Goal: Information Seeking & Learning: Learn about a topic

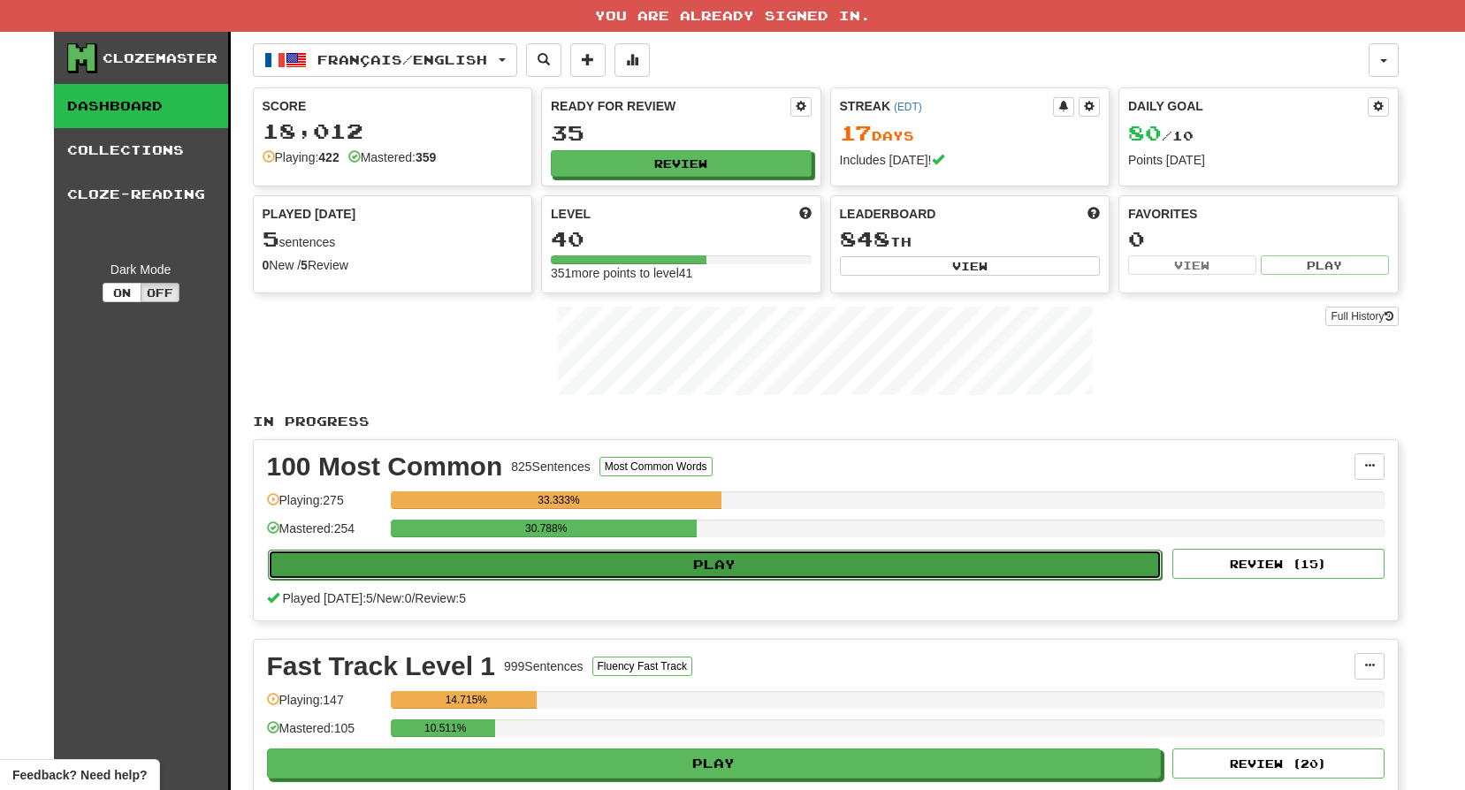
click at [668, 567] on button "Play" at bounding box center [715, 565] width 895 height 30
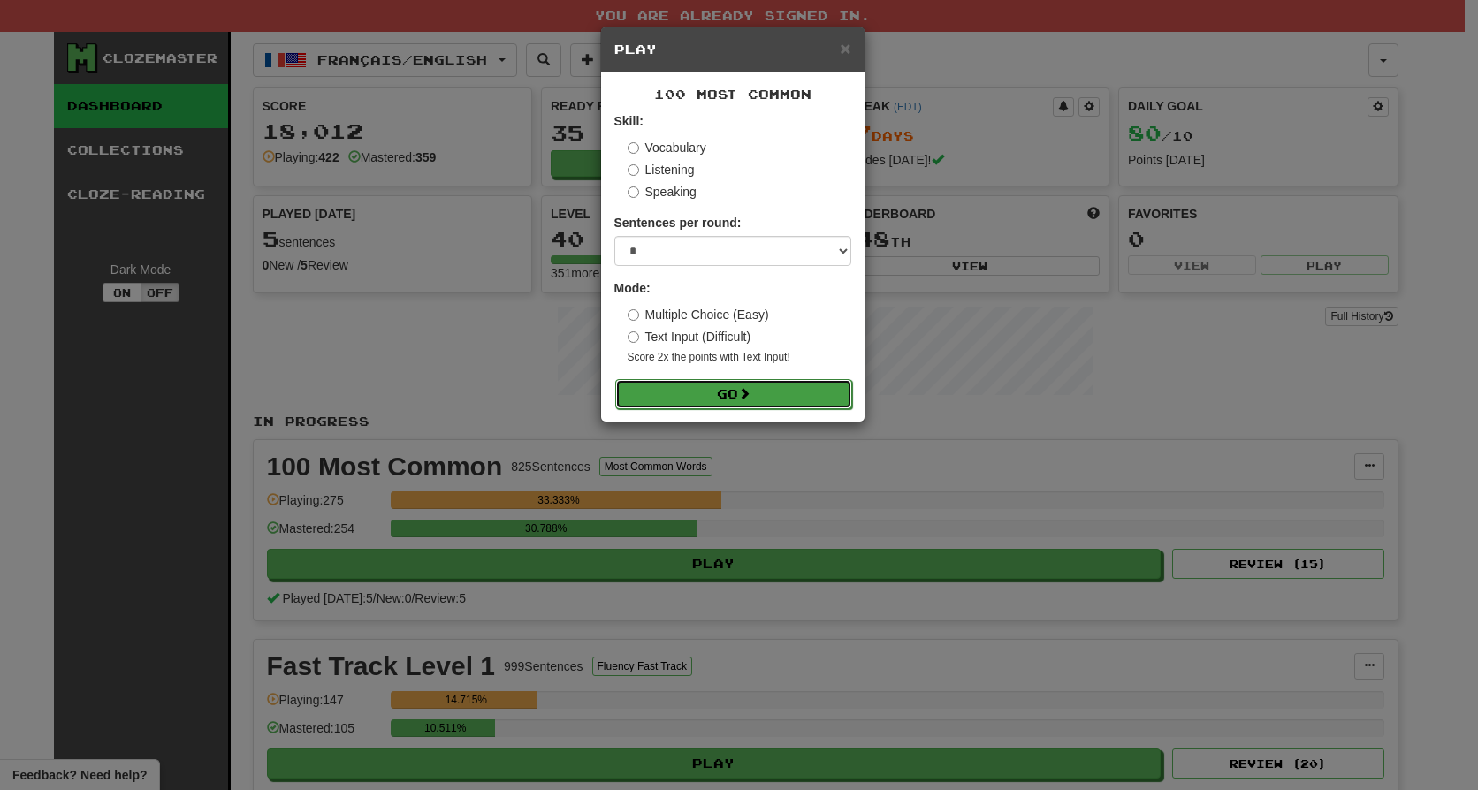
click at [690, 390] on button "Go" at bounding box center [733, 394] width 237 height 30
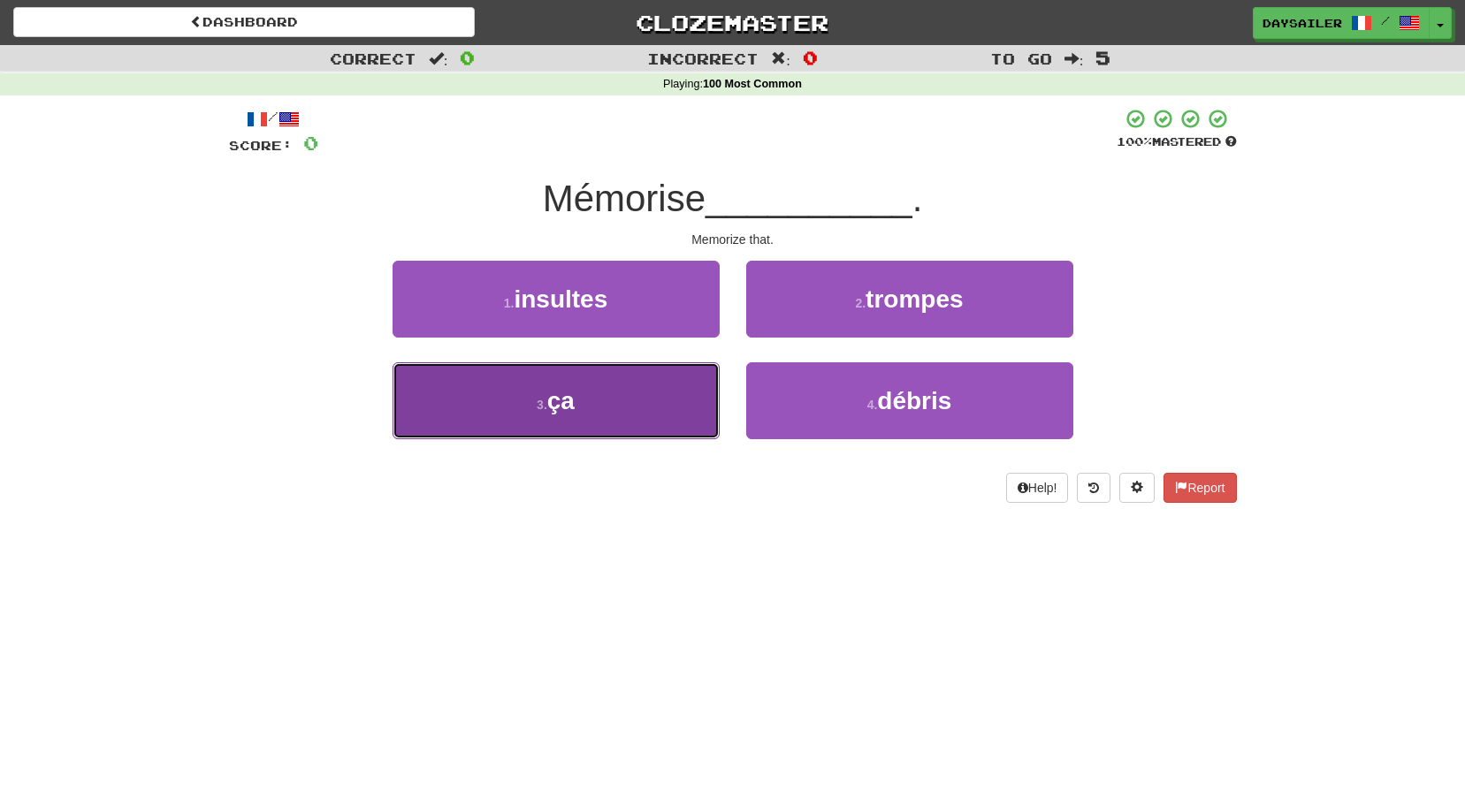
click at [631, 401] on button "3 . ça" at bounding box center [556, 401] width 327 height 77
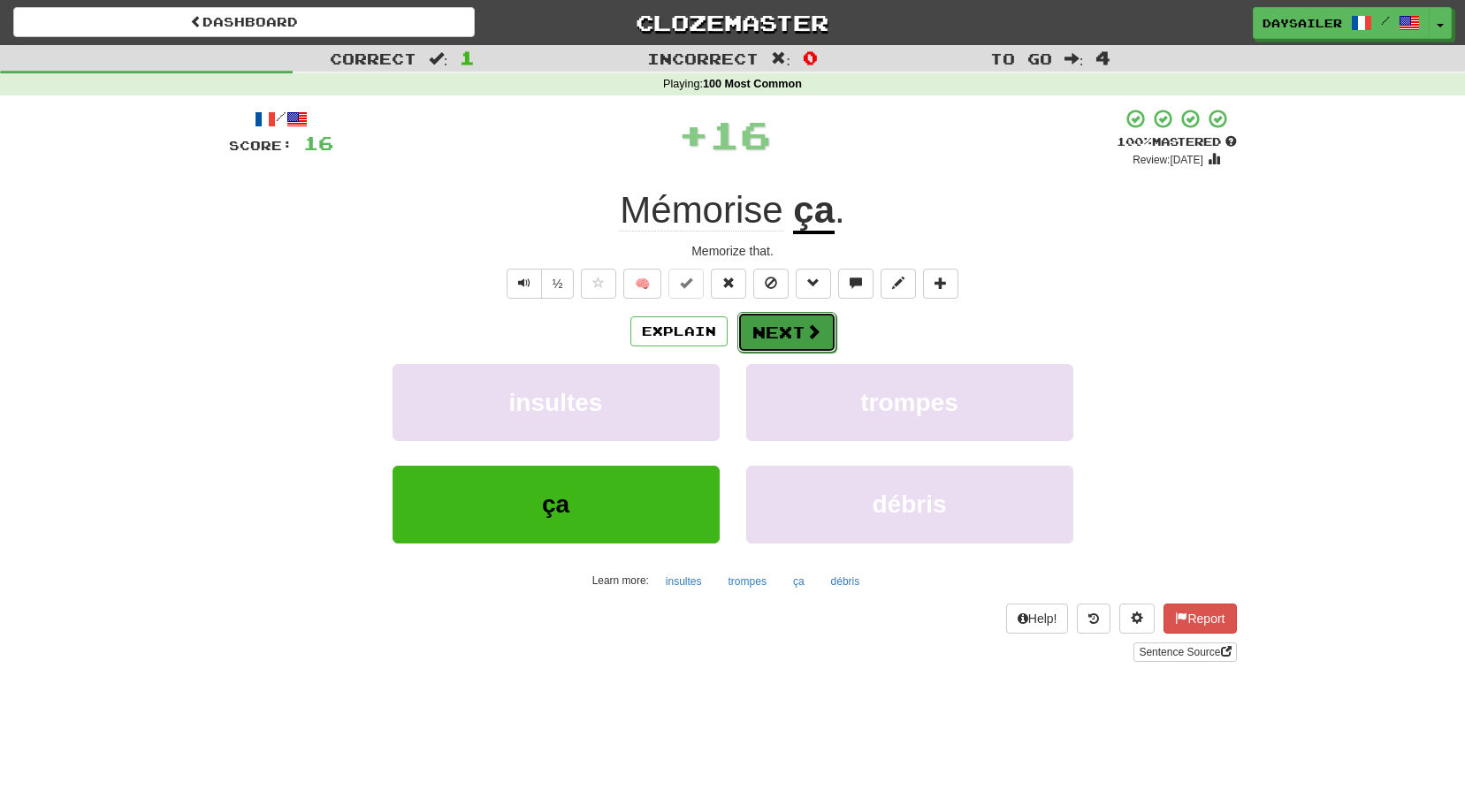
click at [770, 330] on button "Next" at bounding box center [786, 332] width 99 height 41
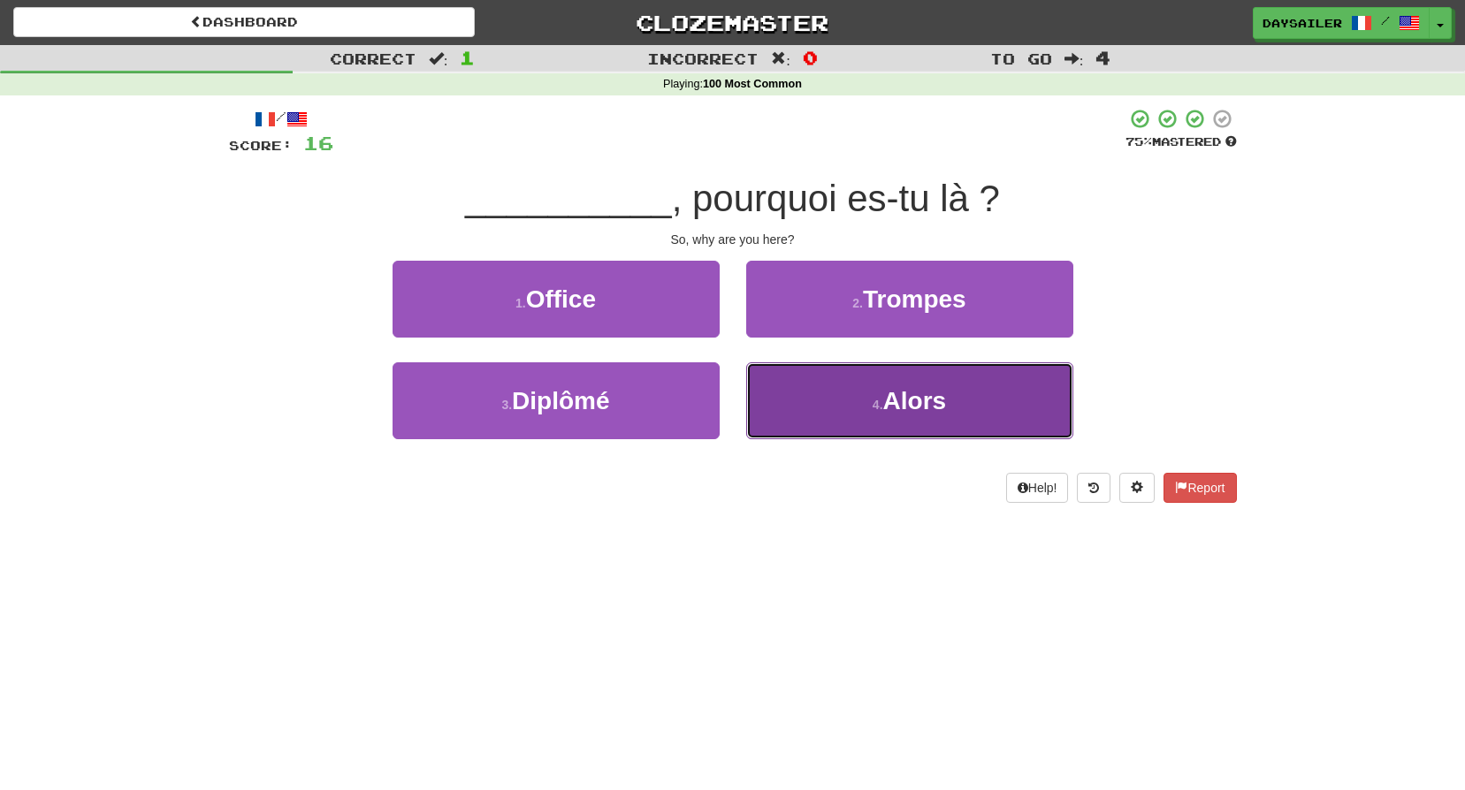
click at [801, 386] on button "4 . Alors" at bounding box center [909, 401] width 327 height 77
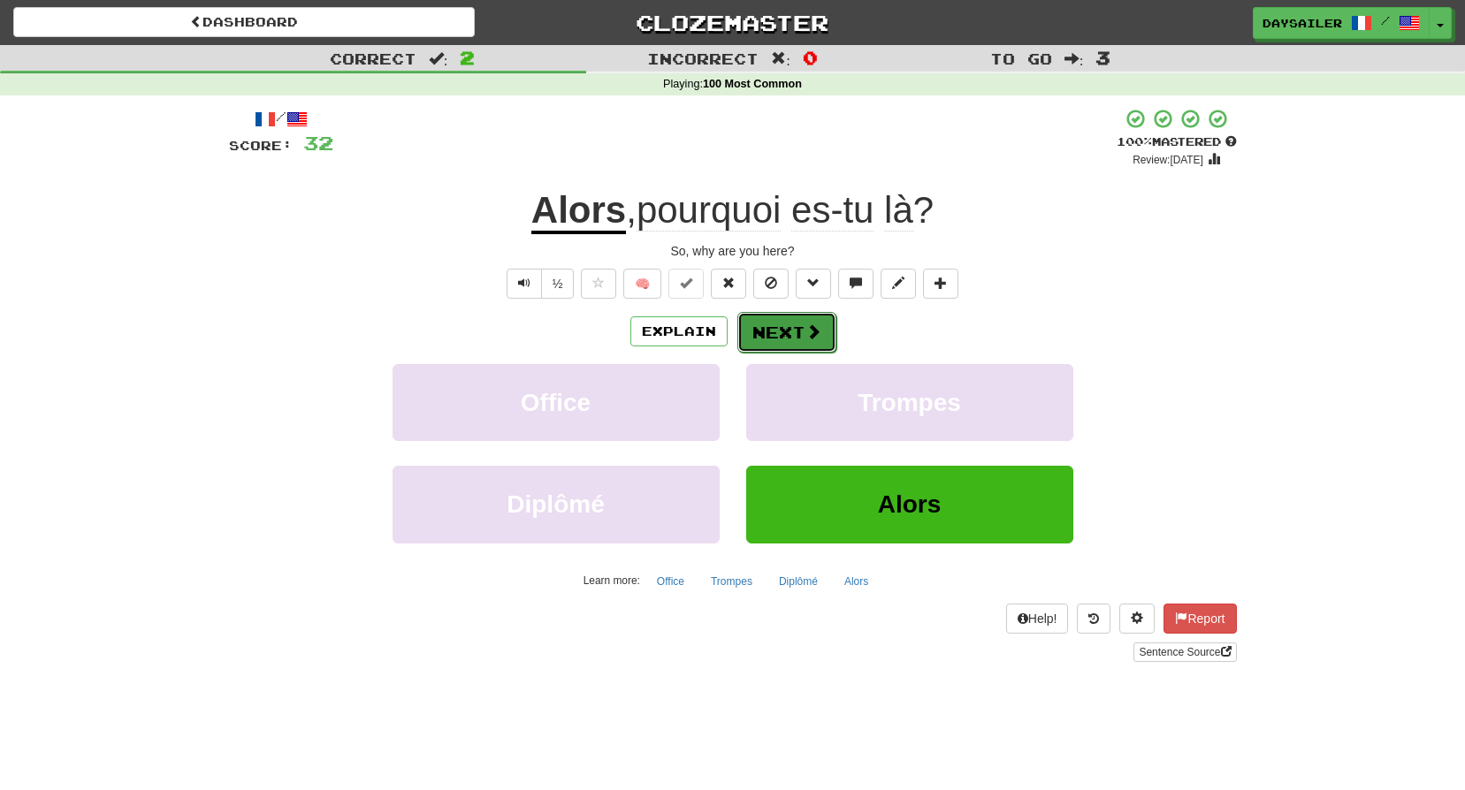
click at [767, 335] on button "Next" at bounding box center [786, 332] width 99 height 41
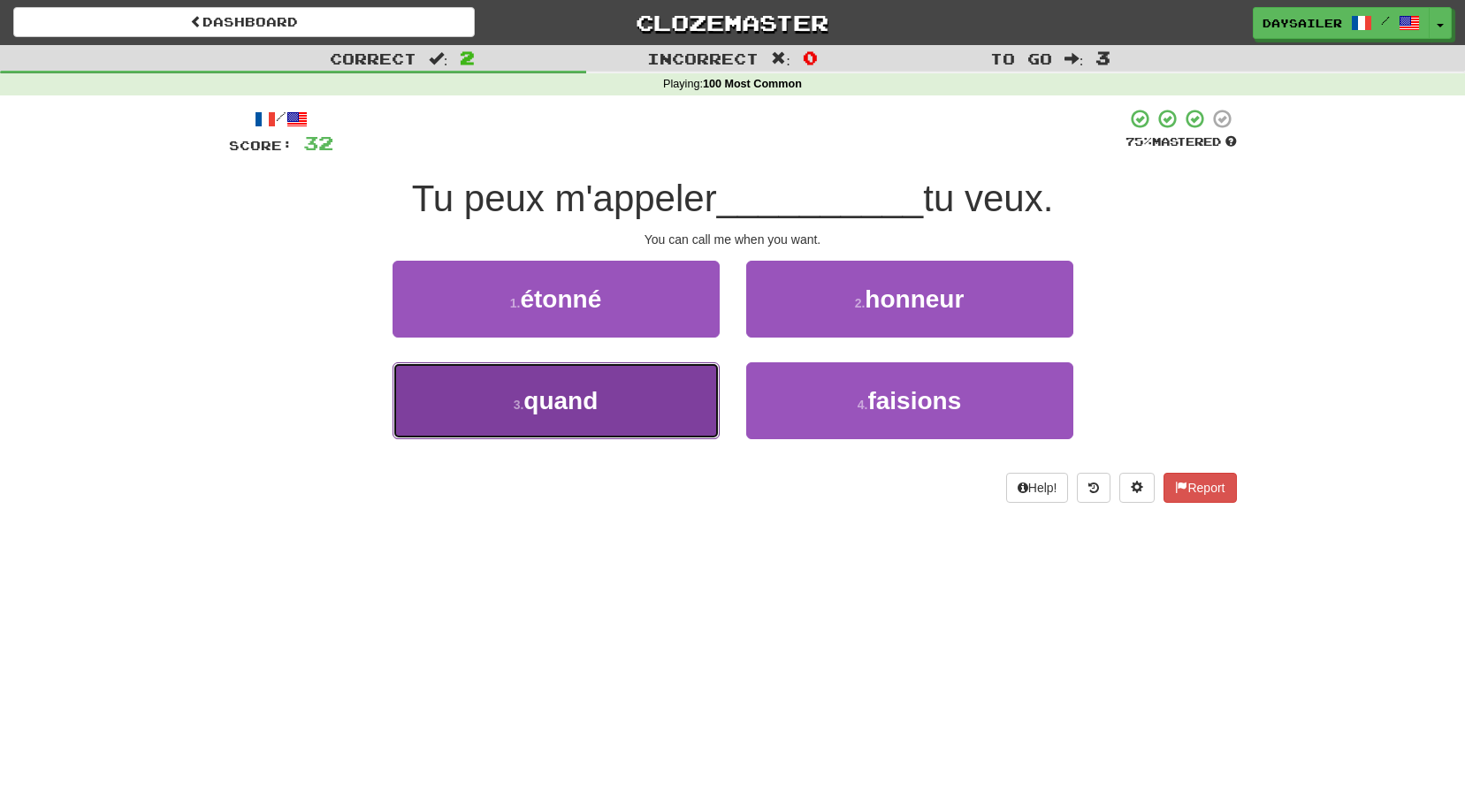
click at [622, 393] on button "3 . quand" at bounding box center [556, 401] width 327 height 77
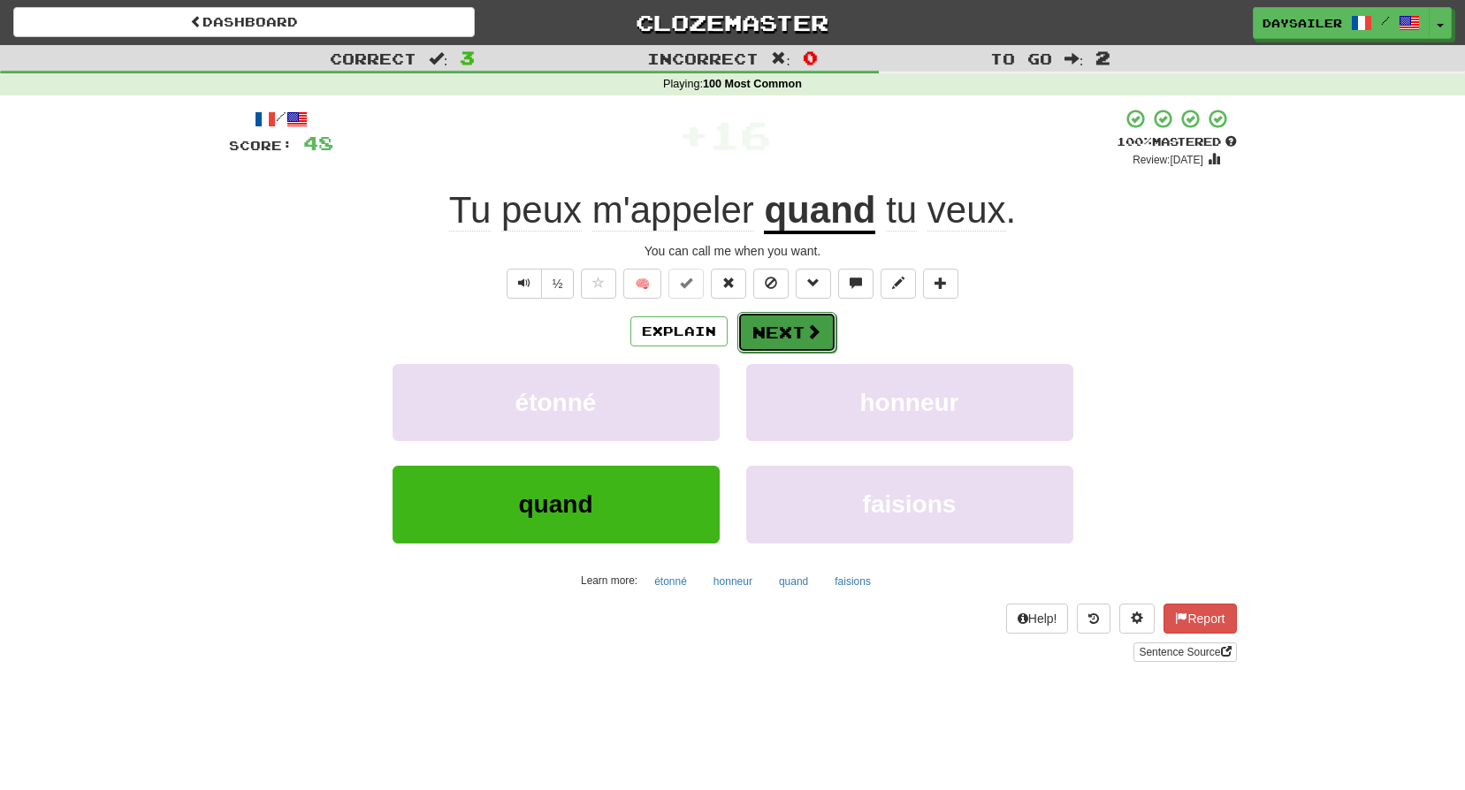
click at [784, 337] on button "Next" at bounding box center [786, 332] width 99 height 41
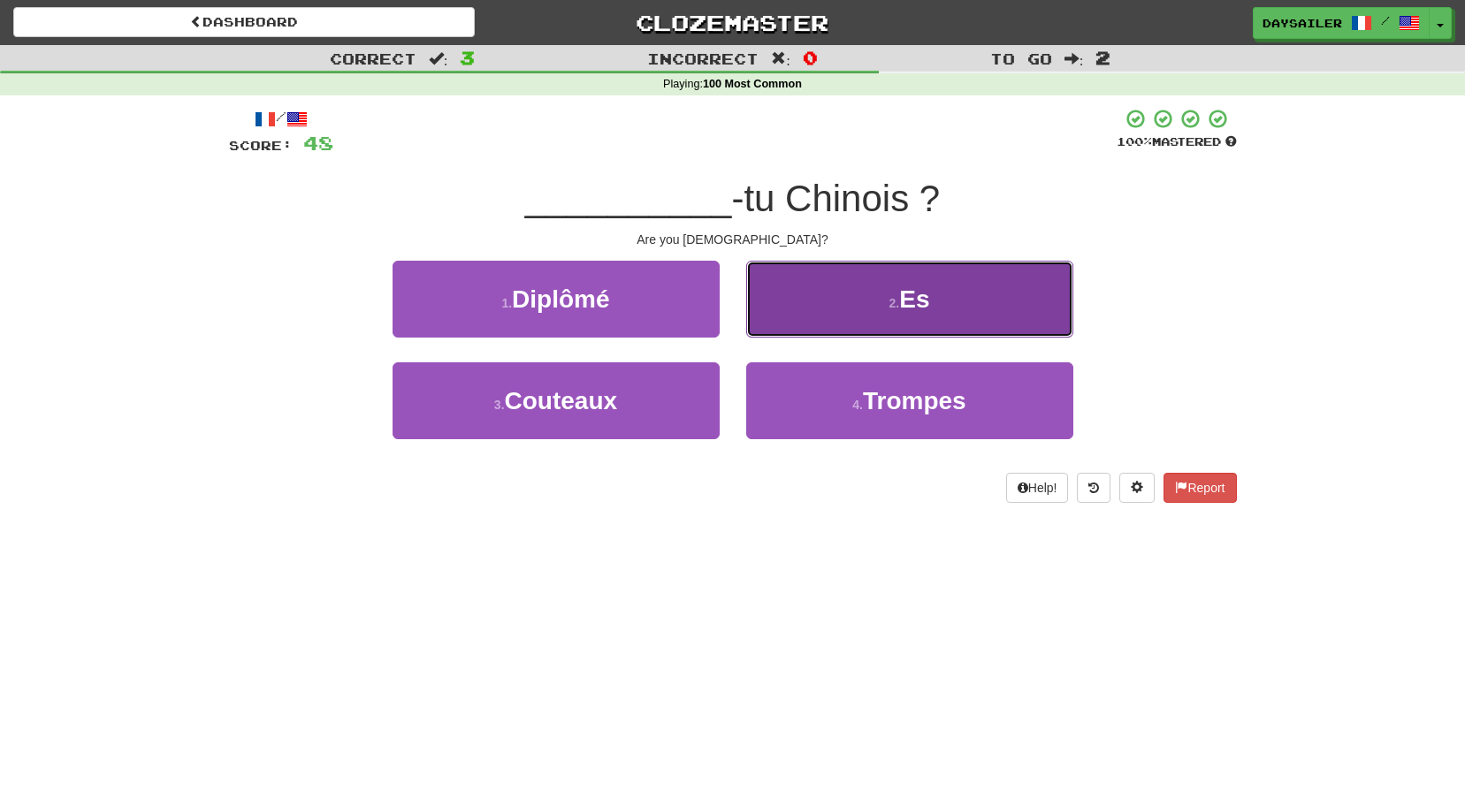
click at [839, 291] on button "2 . Es" at bounding box center [909, 299] width 327 height 77
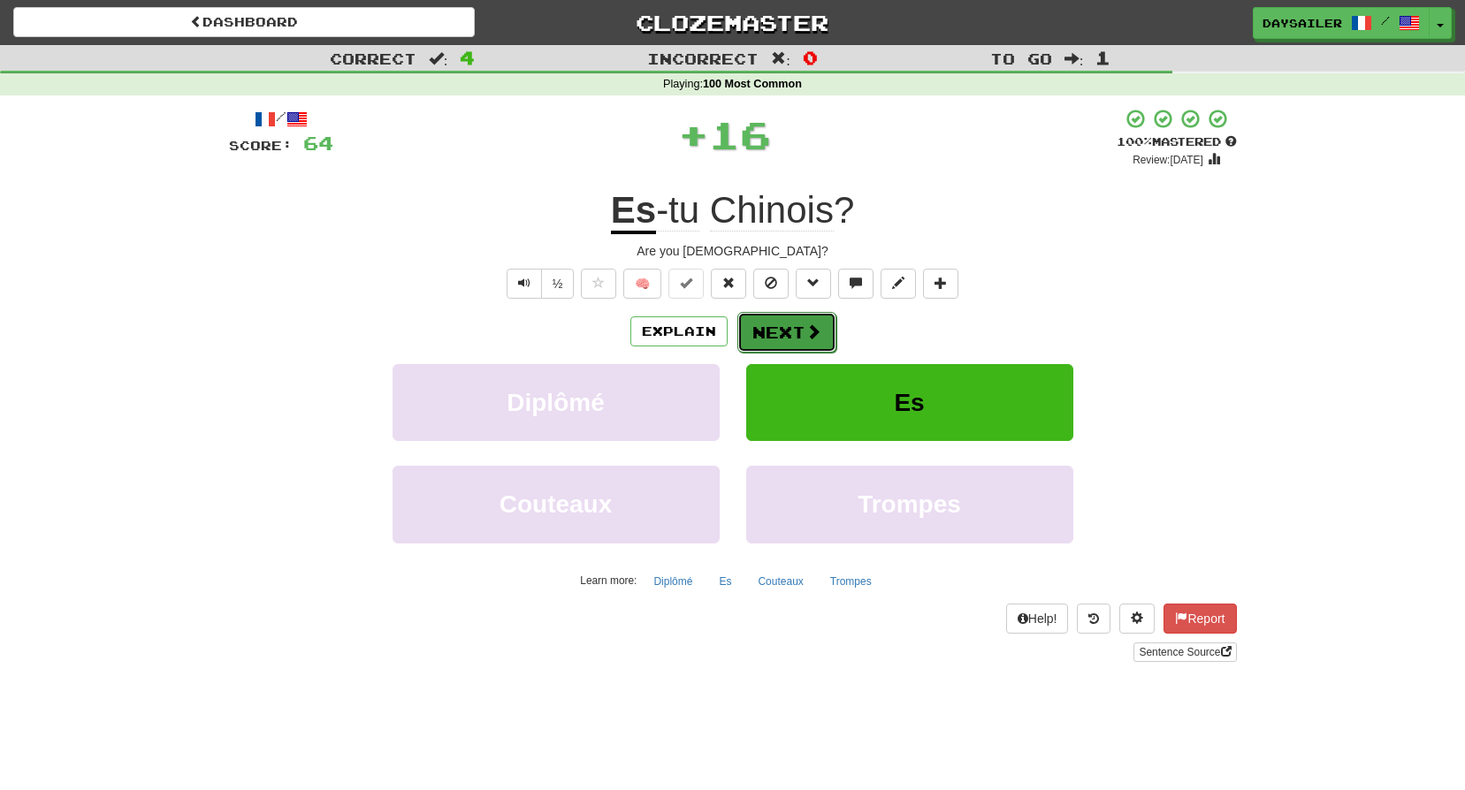
click at [773, 336] on button "Next" at bounding box center [786, 332] width 99 height 41
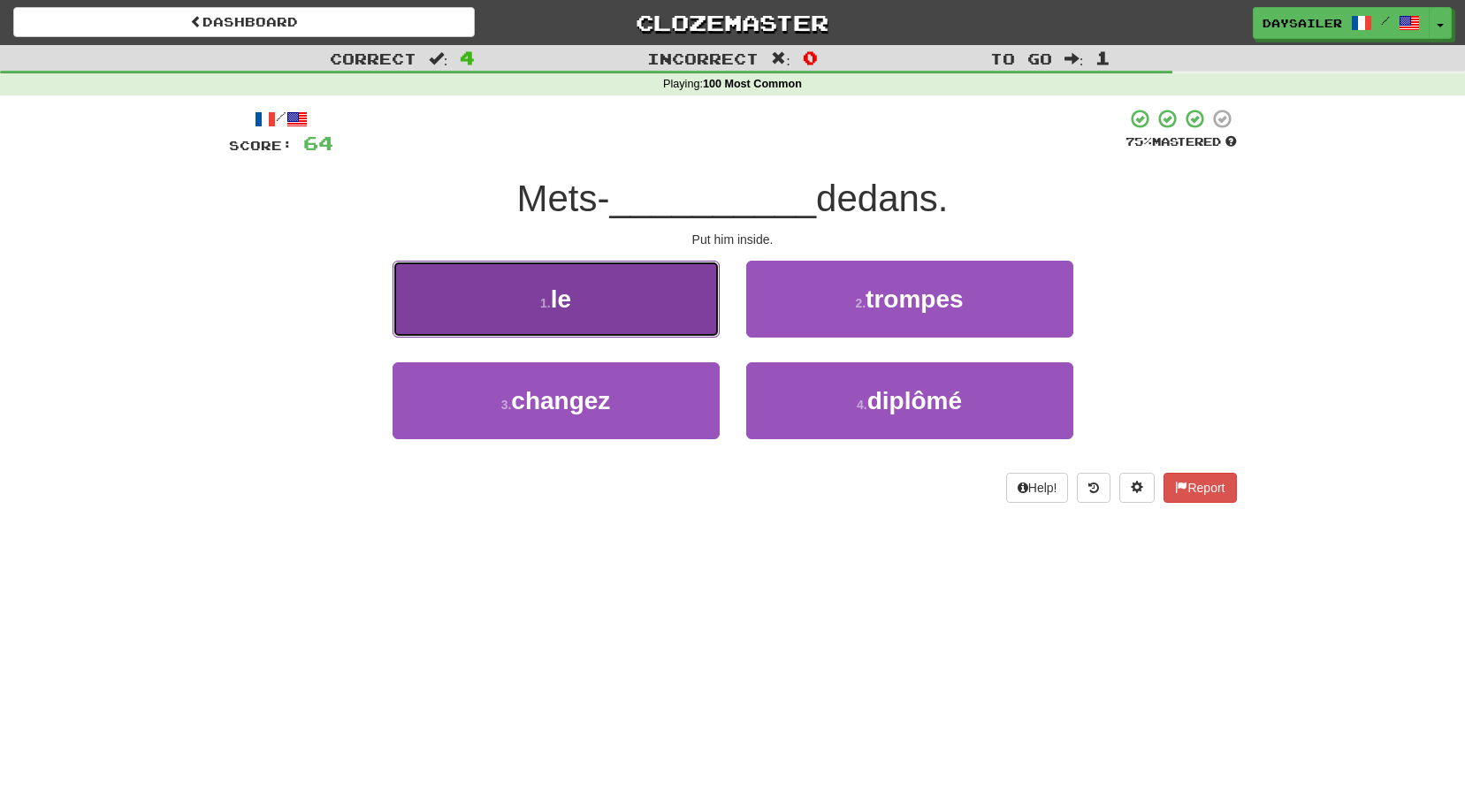
click at [620, 305] on button "1 . le" at bounding box center [556, 299] width 327 height 77
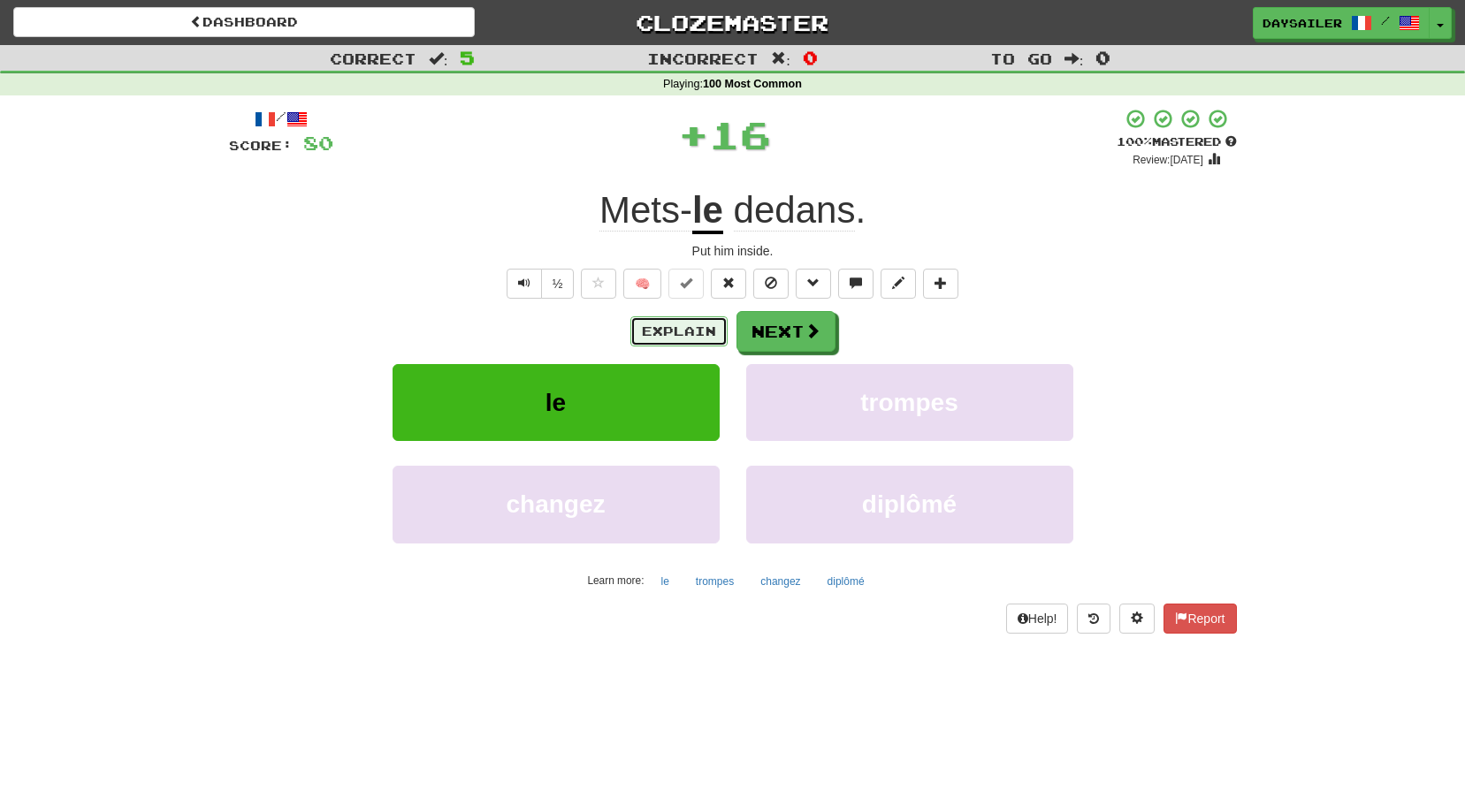
click at [707, 326] on button "Explain" at bounding box center [678, 332] width 97 height 30
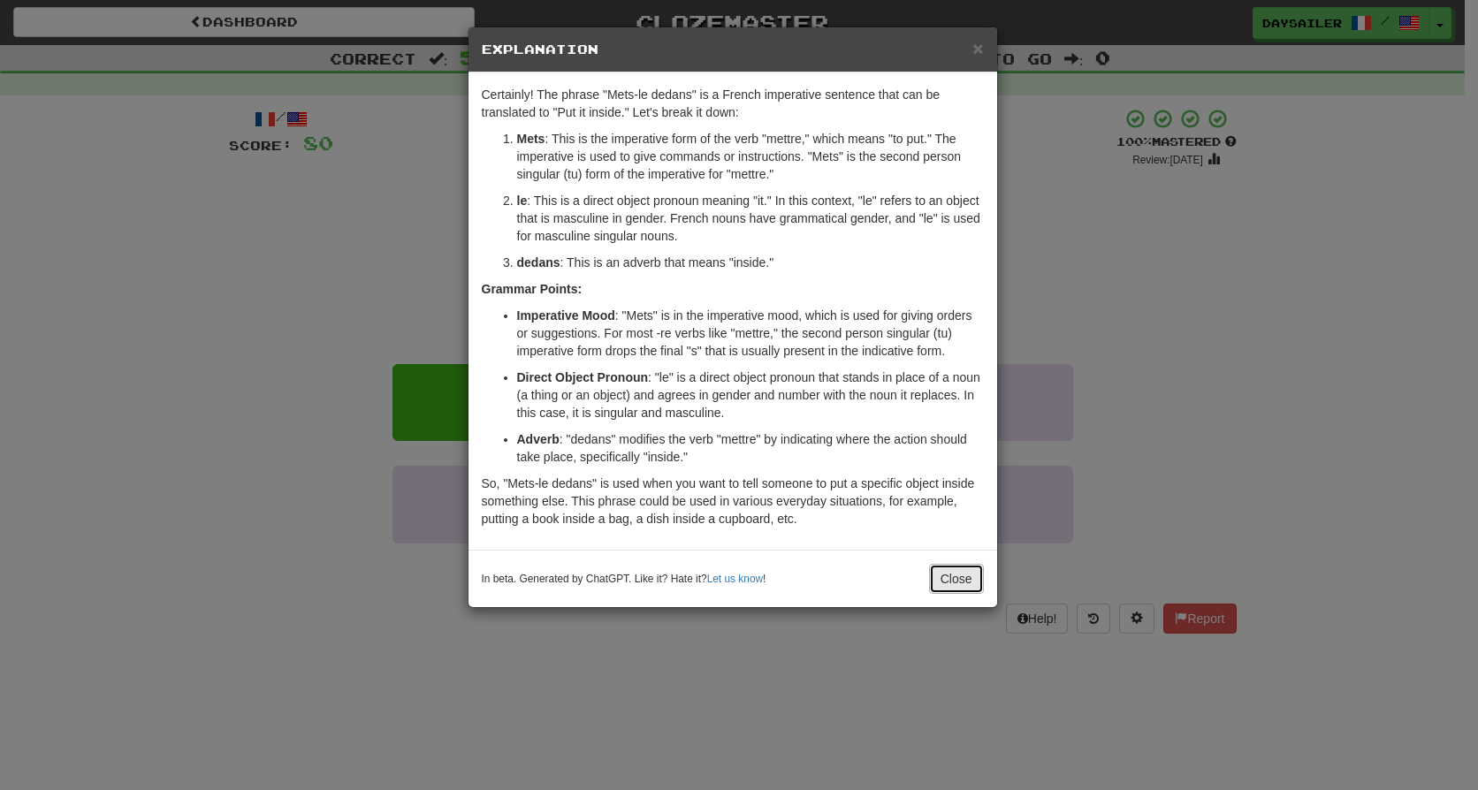
click at [951, 576] on button "Close" at bounding box center [956, 579] width 55 height 30
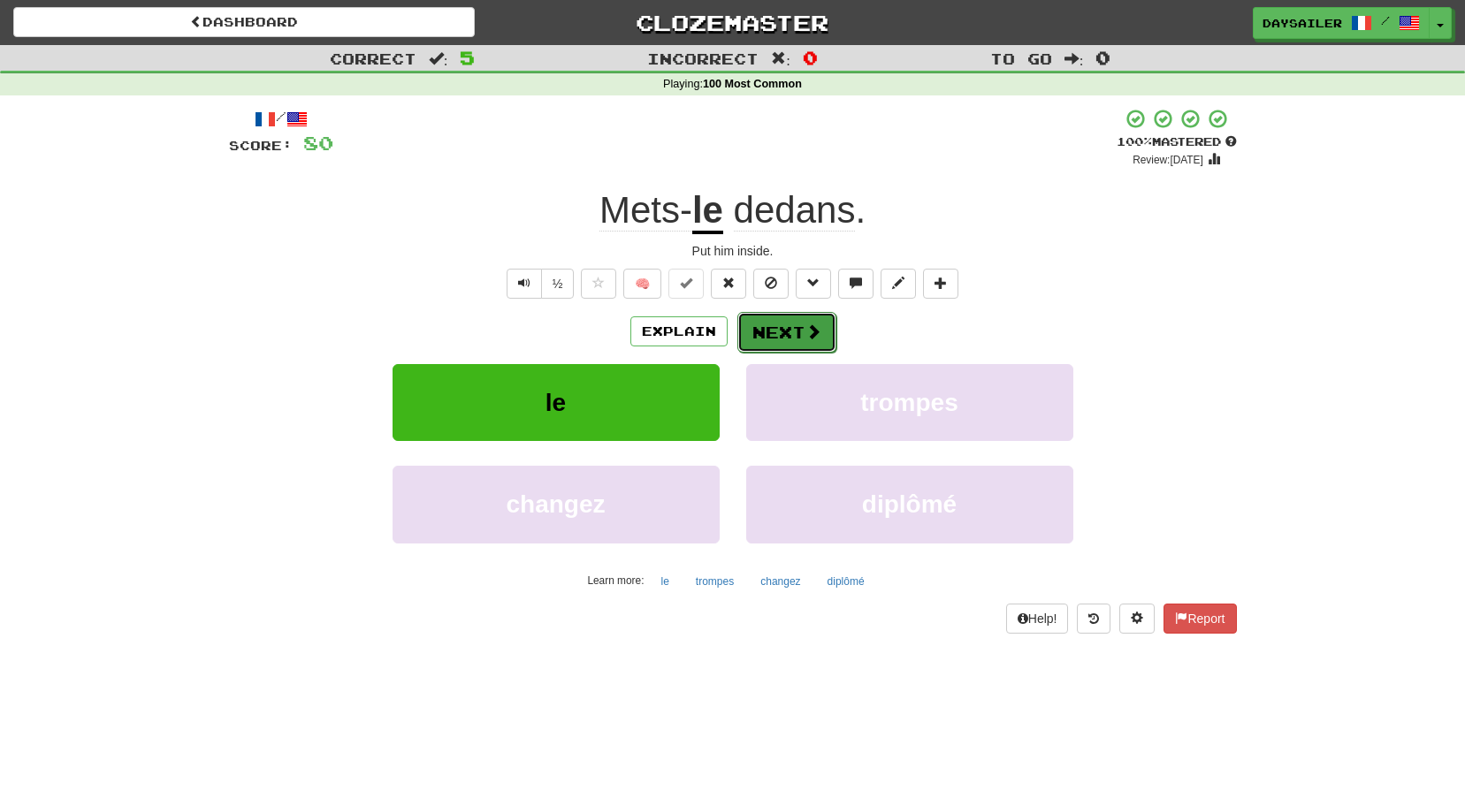
click at [770, 327] on button "Next" at bounding box center [786, 332] width 99 height 41
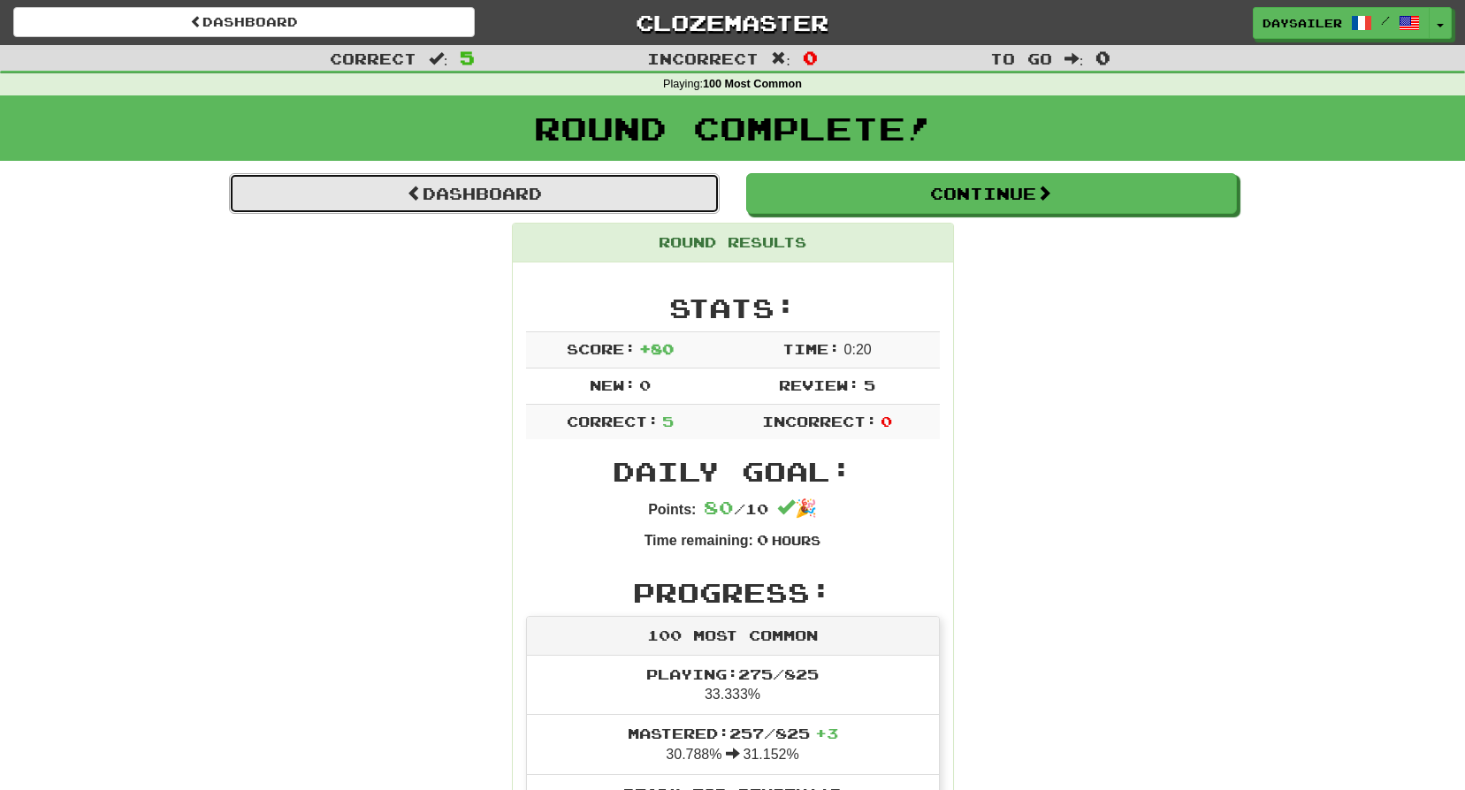
click at [556, 199] on link "Dashboard" at bounding box center [474, 193] width 491 height 41
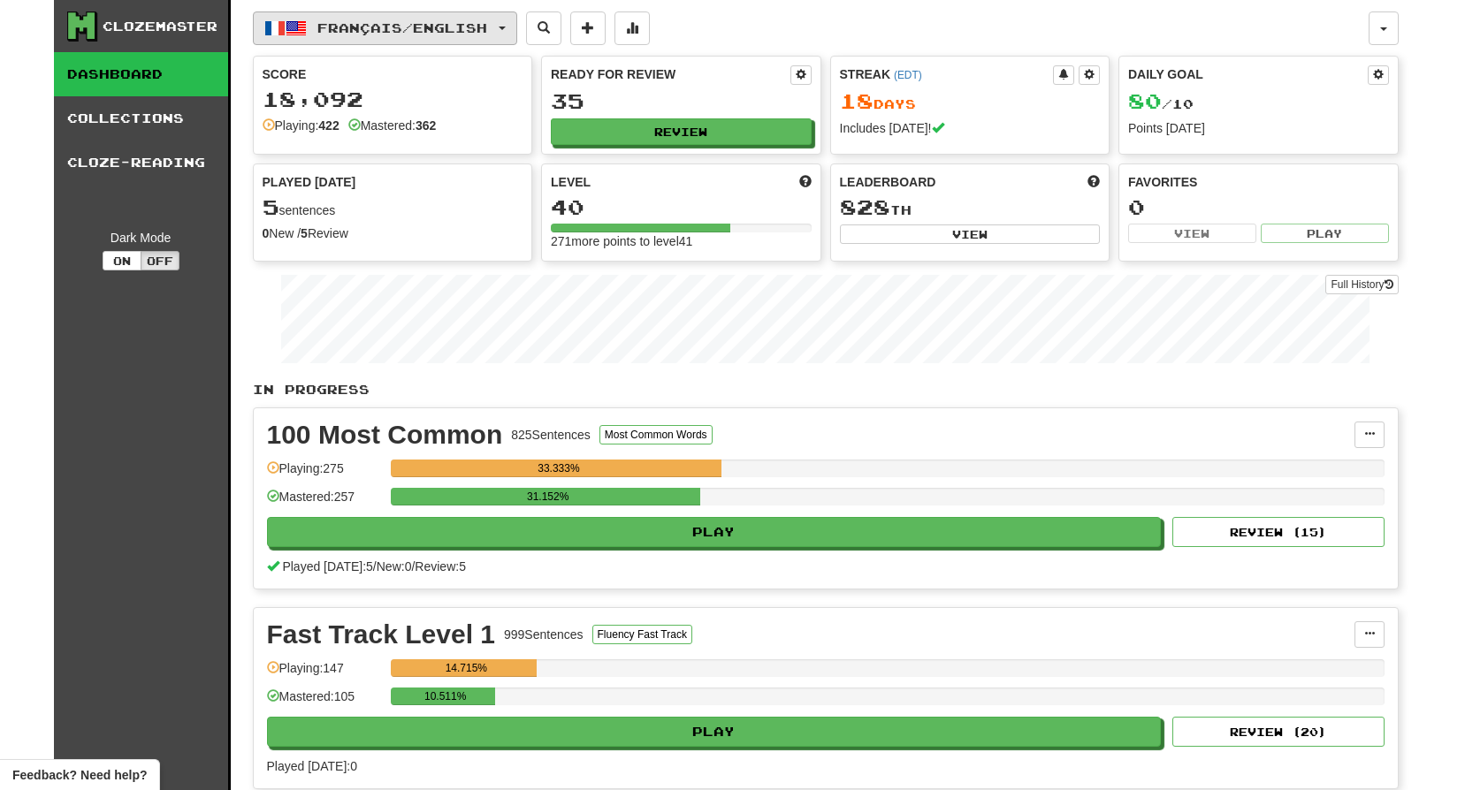
click at [472, 36] on button "Français / English" at bounding box center [385, 28] width 264 height 34
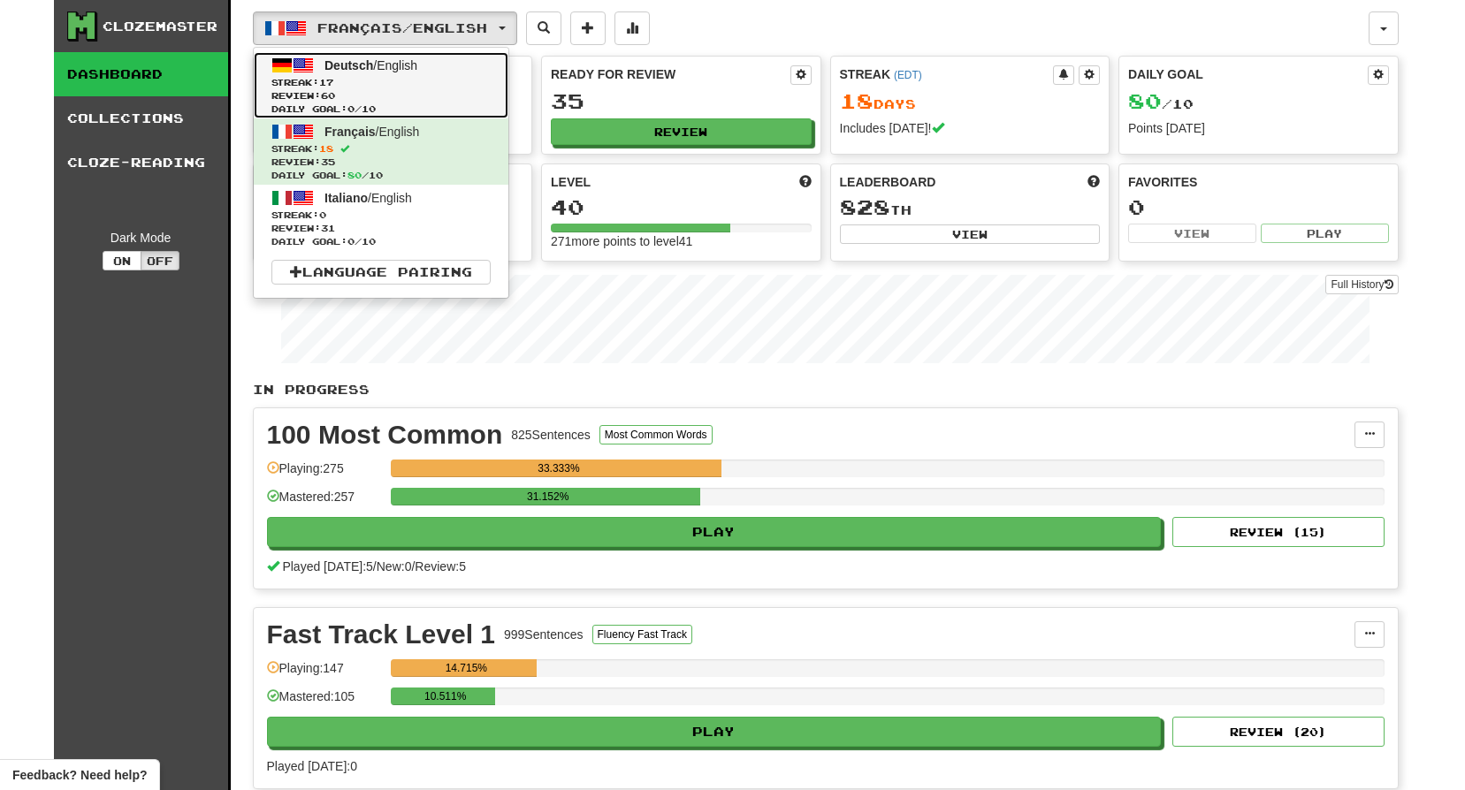
click at [438, 78] on span "Streak: 17" at bounding box center [380, 82] width 219 height 13
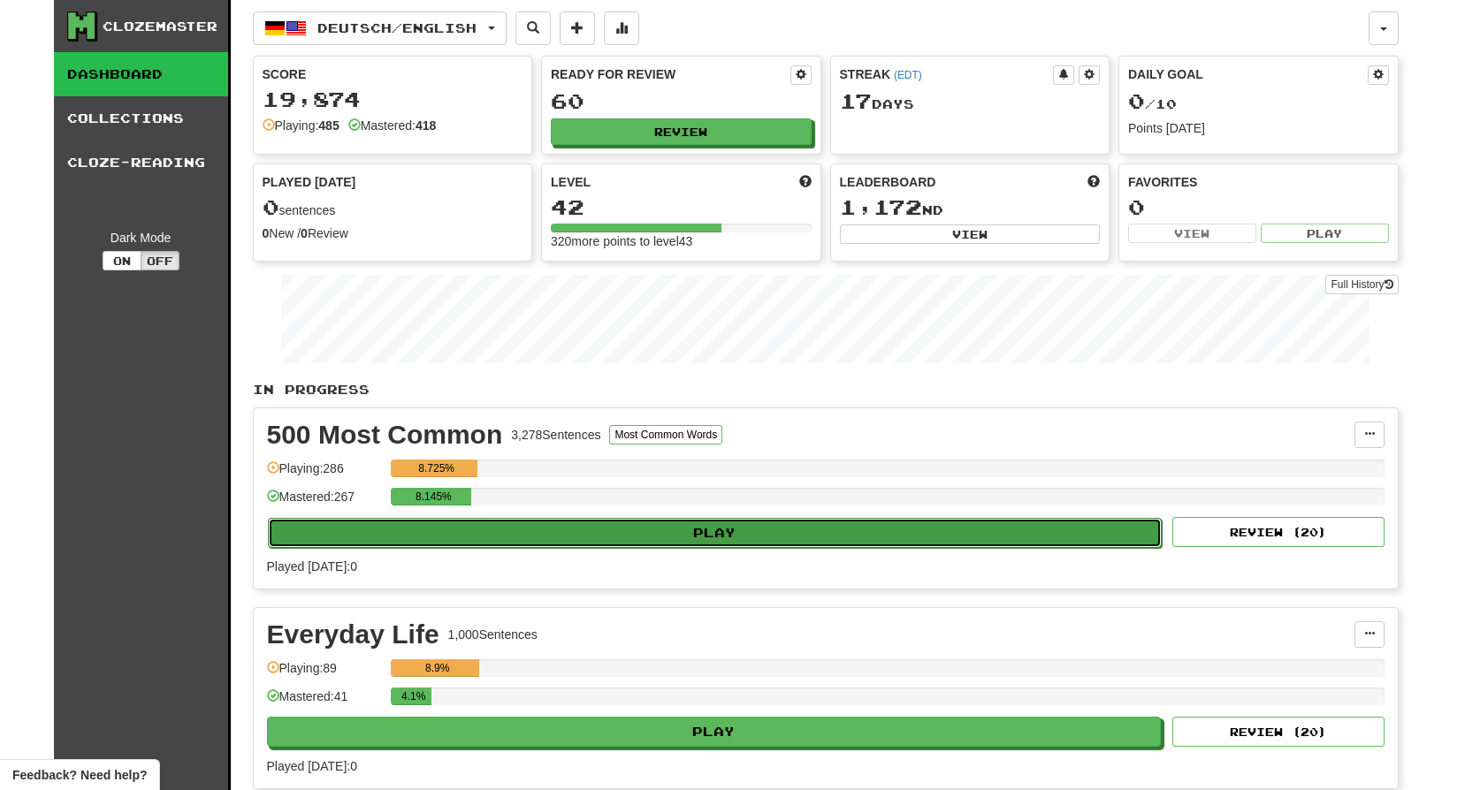
click at [769, 534] on button "Play" at bounding box center [715, 533] width 895 height 30
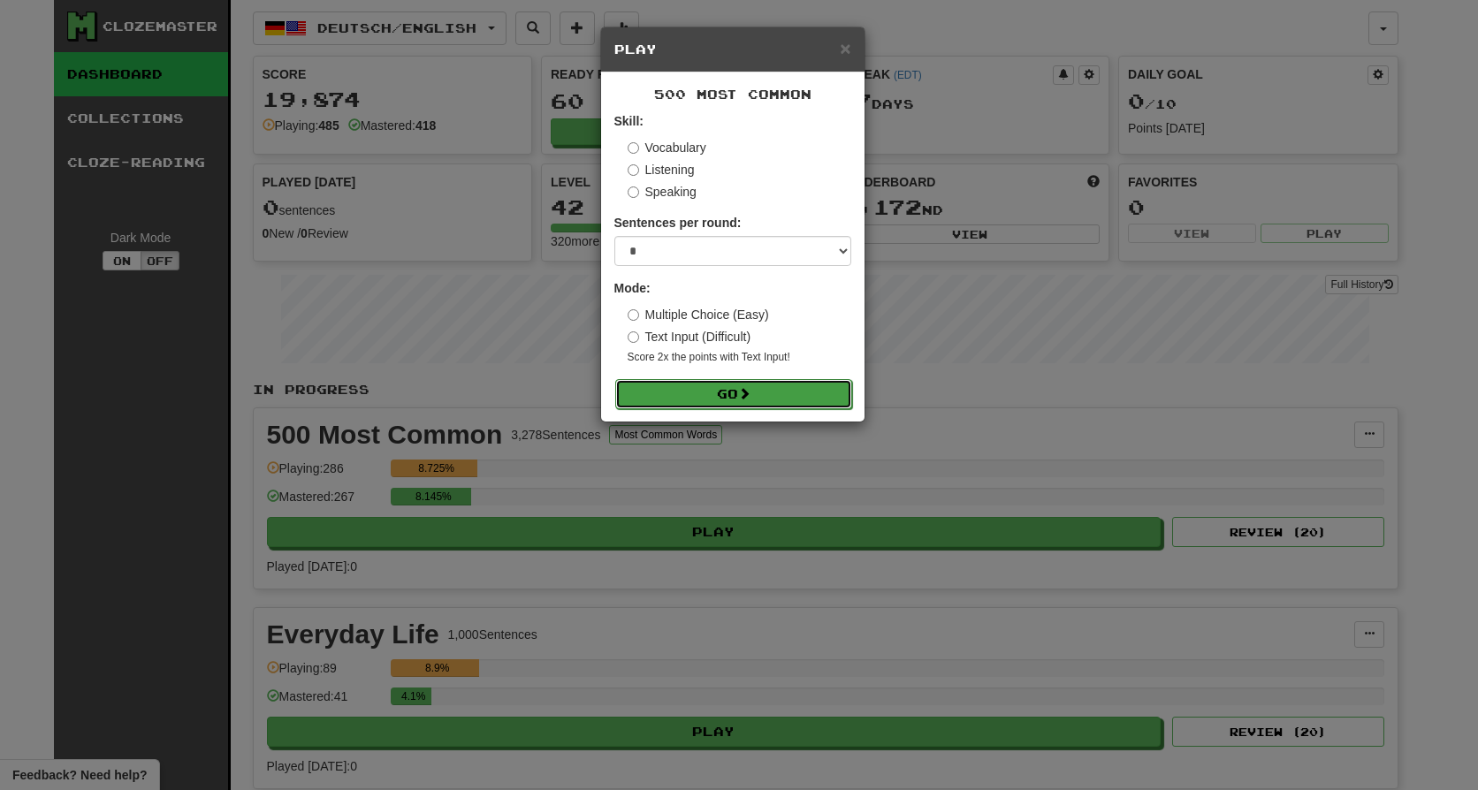
click at [732, 385] on button "Go" at bounding box center [733, 394] width 237 height 30
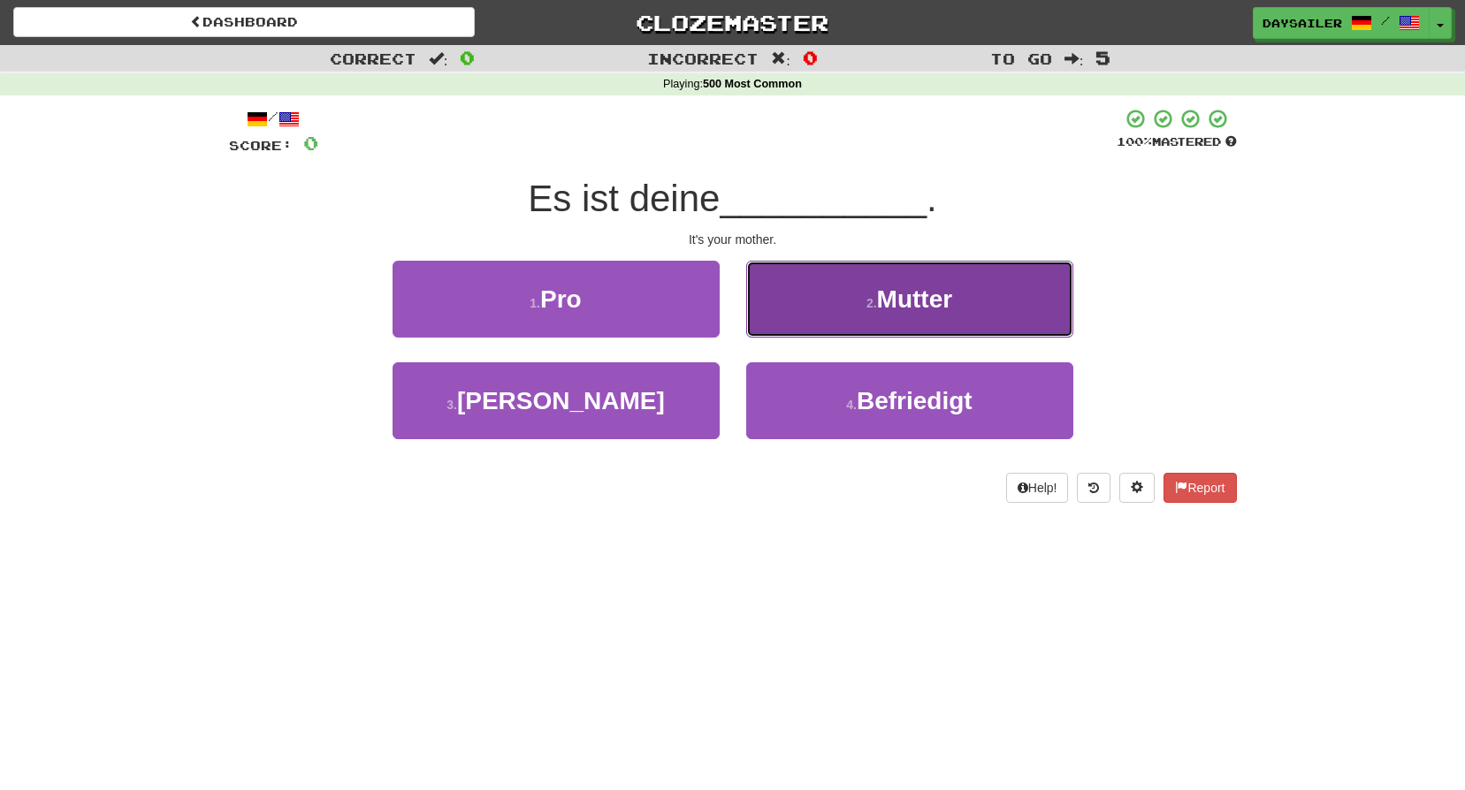
click at [890, 309] on span "Mutter" at bounding box center [915, 299] width 76 height 27
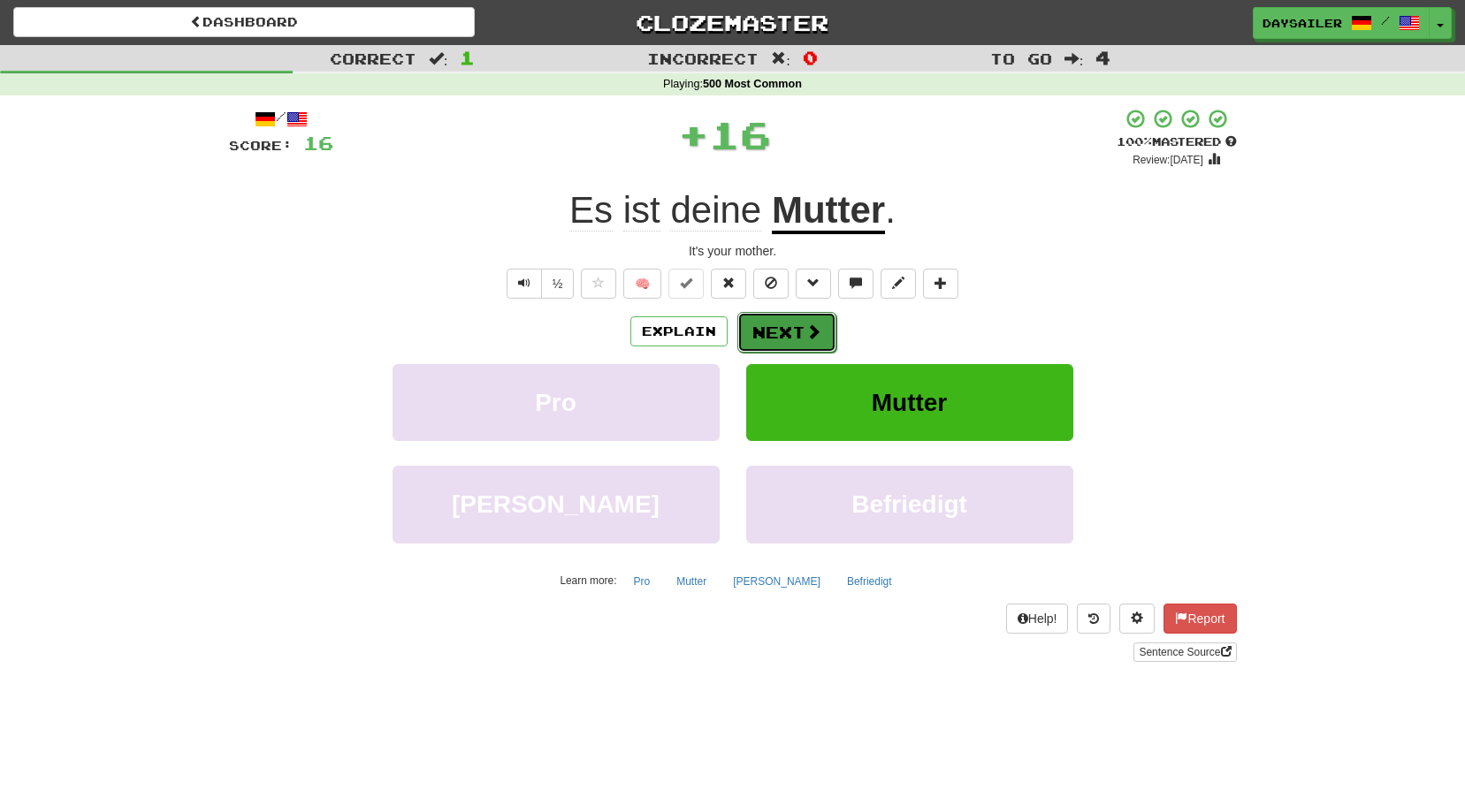
click at [760, 337] on button "Next" at bounding box center [786, 332] width 99 height 41
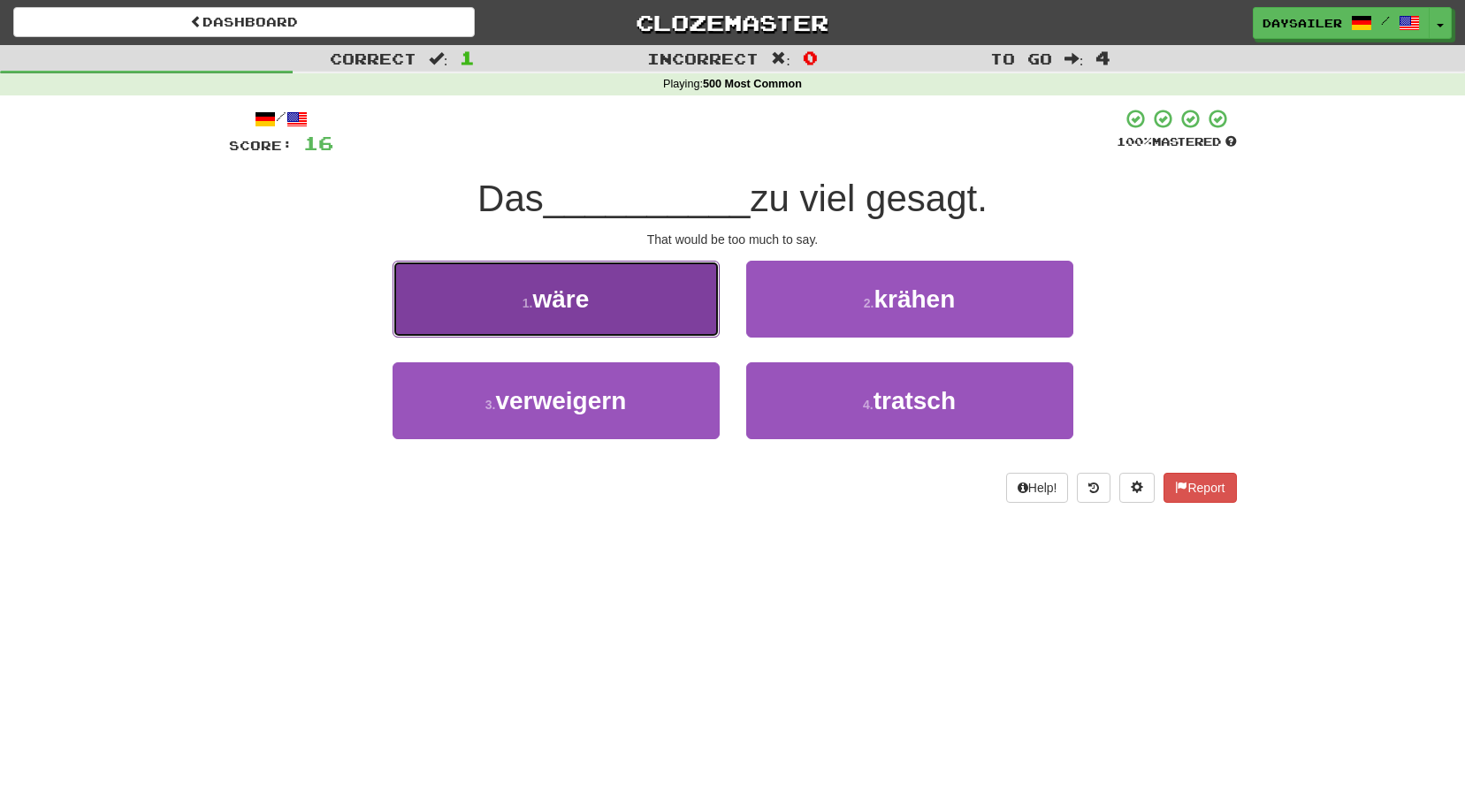
click at [615, 294] on button "1 . wäre" at bounding box center [556, 299] width 327 height 77
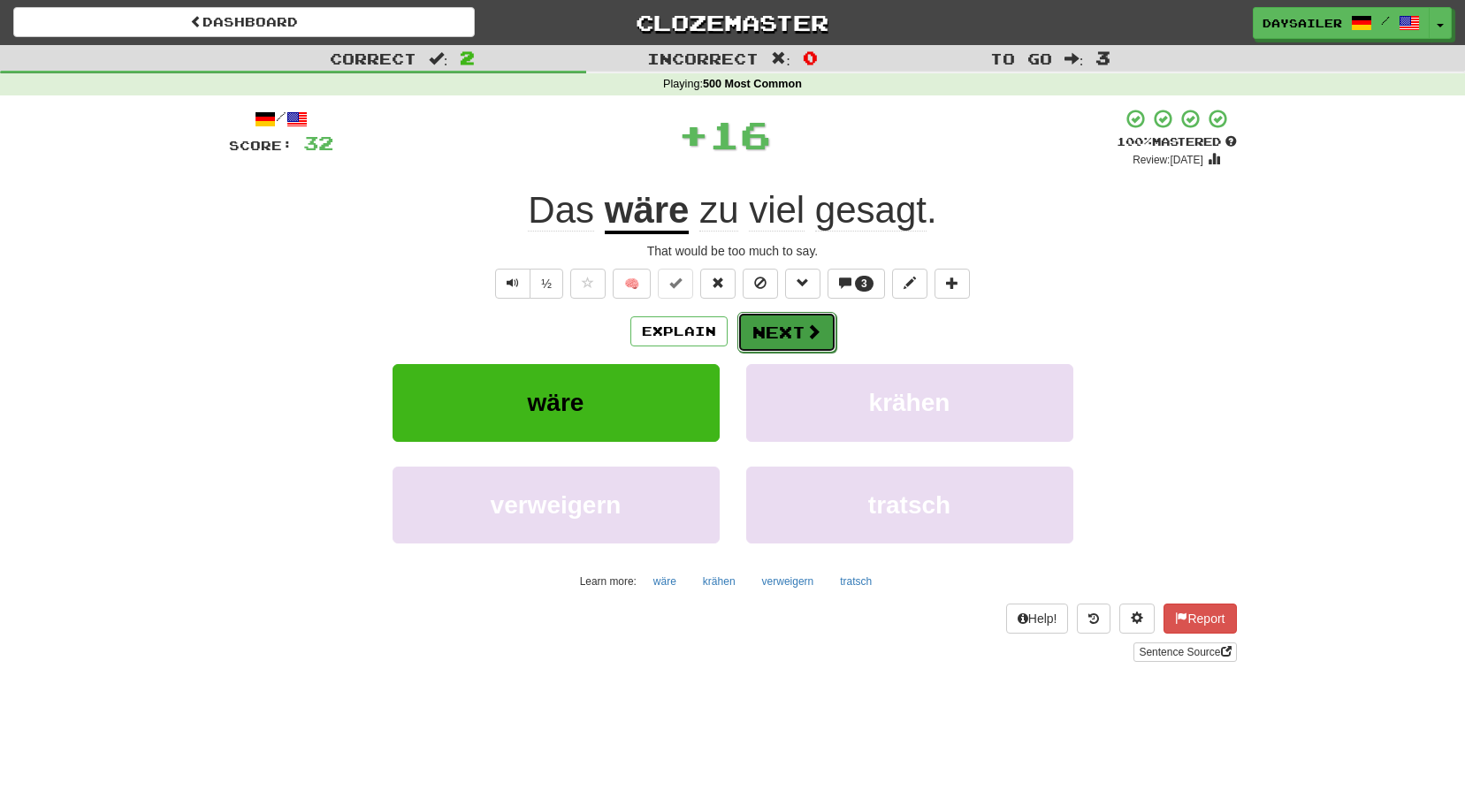
click at [775, 326] on button "Next" at bounding box center [786, 332] width 99 height 41
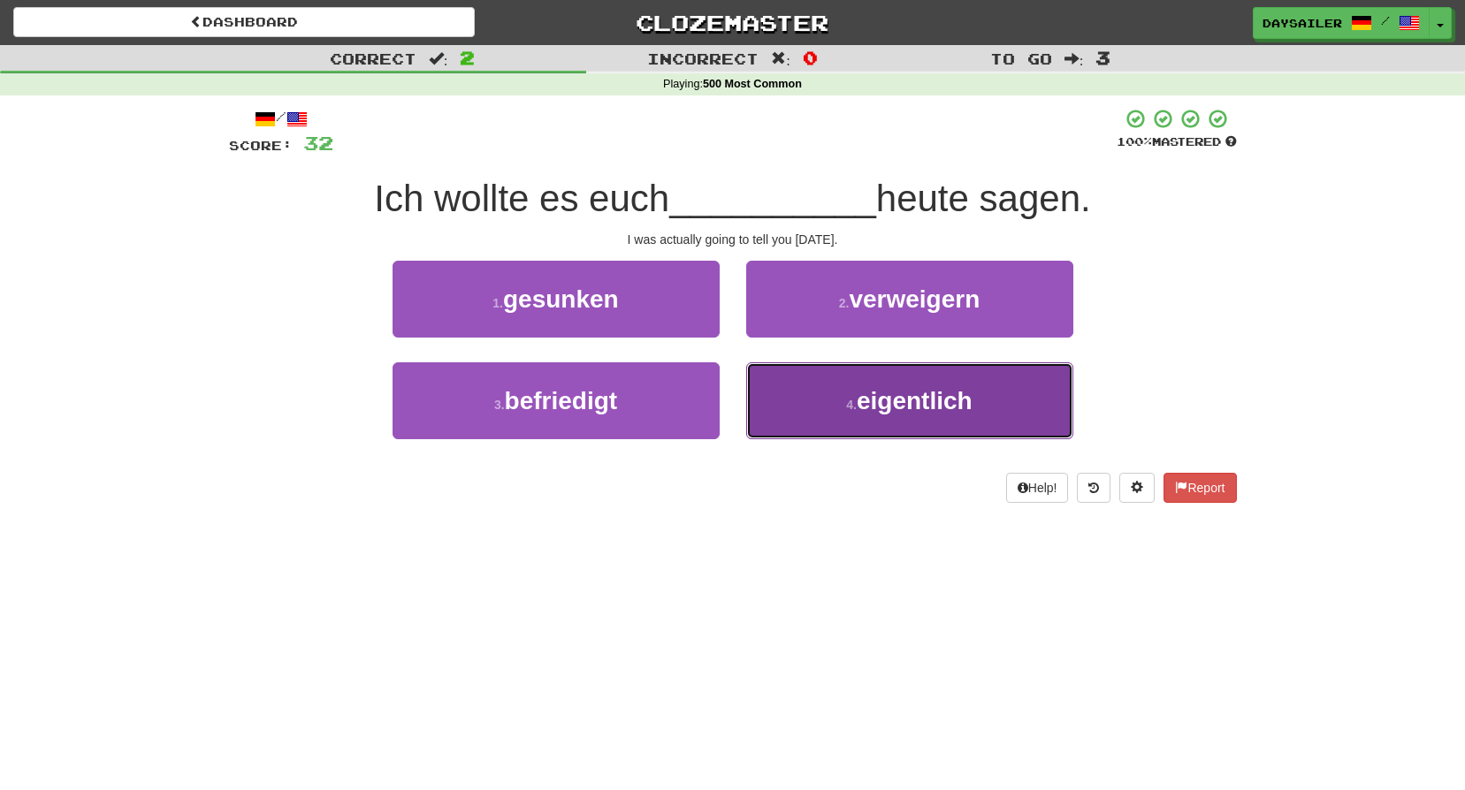
click at [826, 399] on button "4 . eigentlich" at bounding box center [909, 401] width 327 height 77
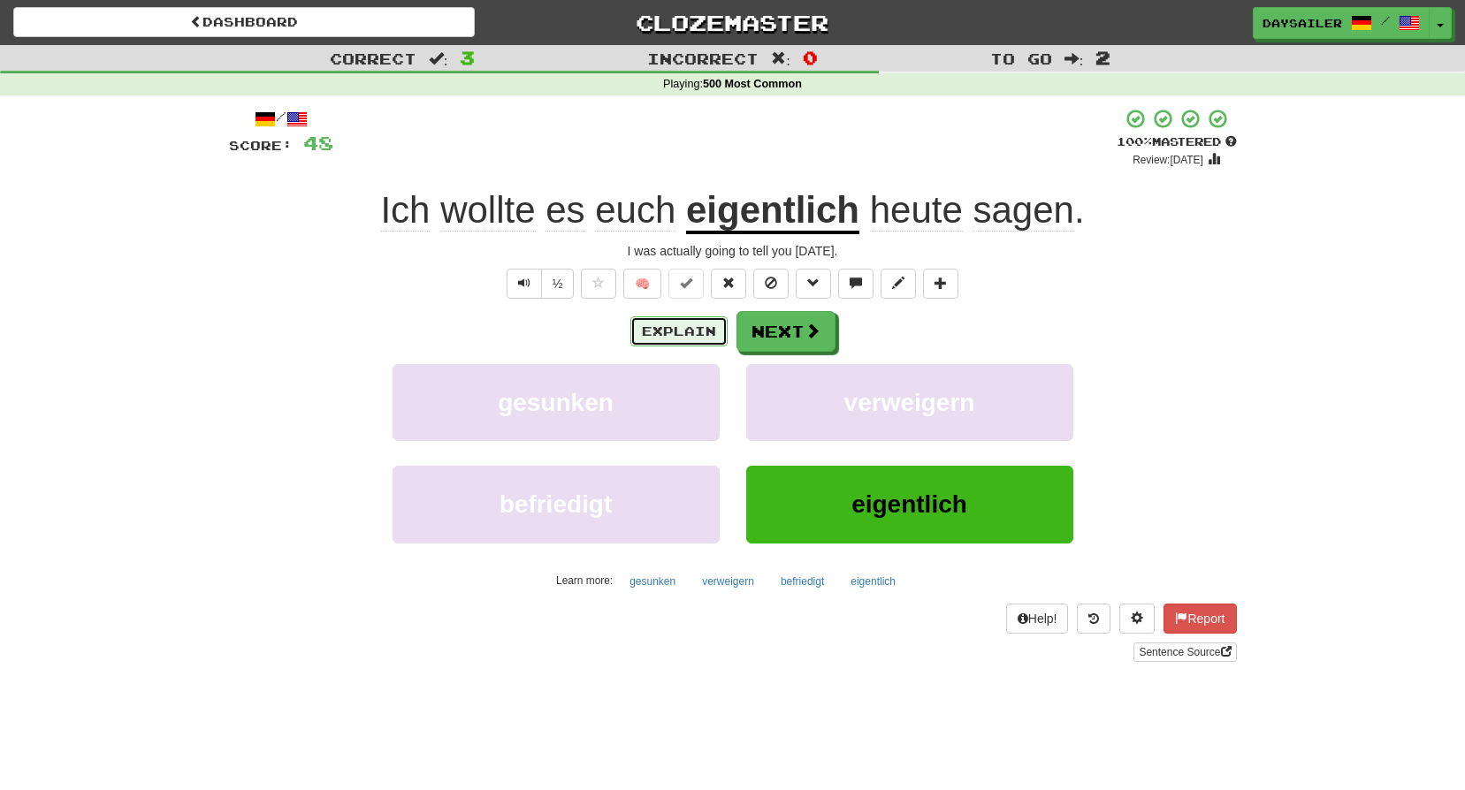
click at [697, 321] on button "Explain" at bounding box center [678, 332] width 97 height 30
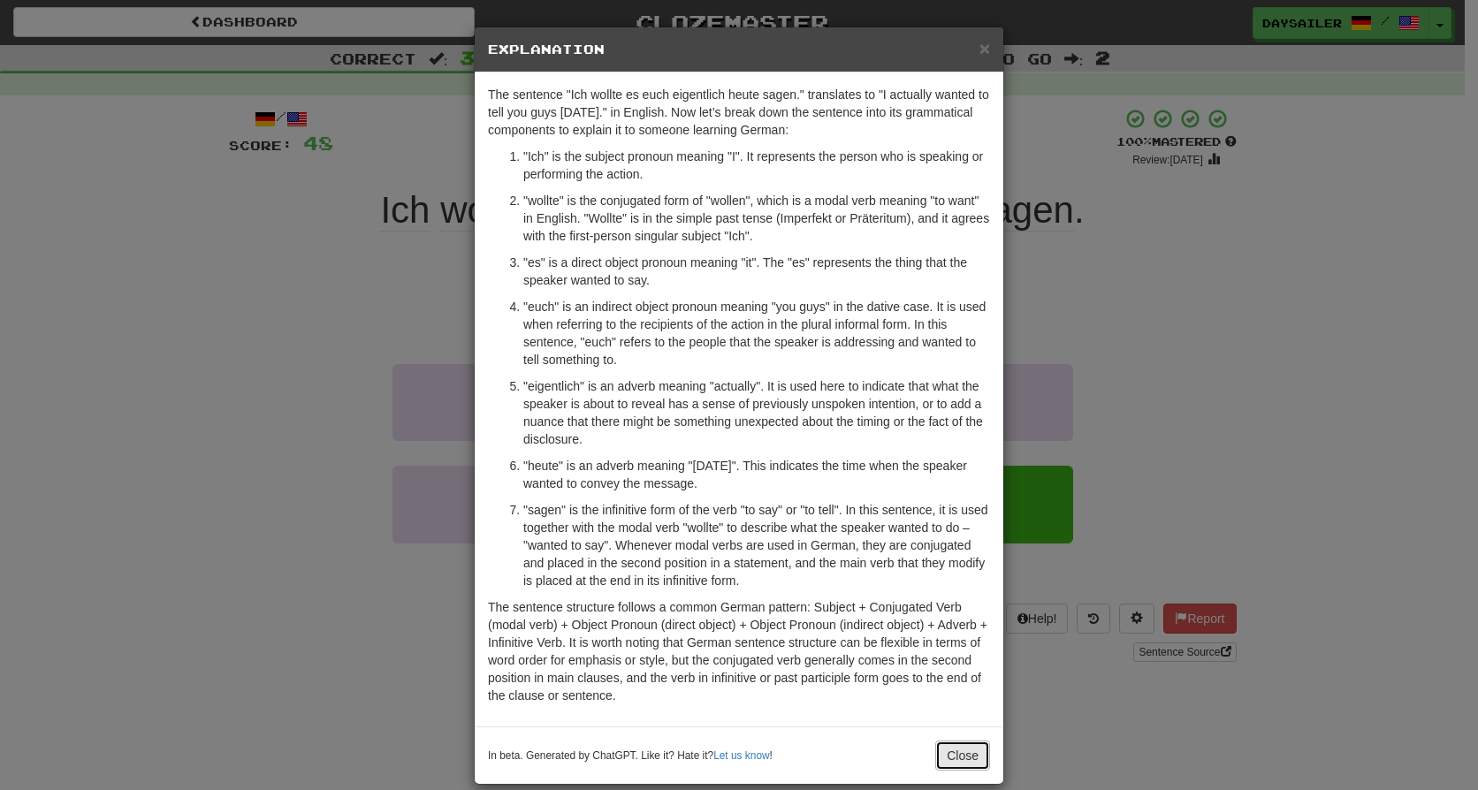
click at [970, 745] on button "Close" at bounding box center [963, 756] width 55 height 30
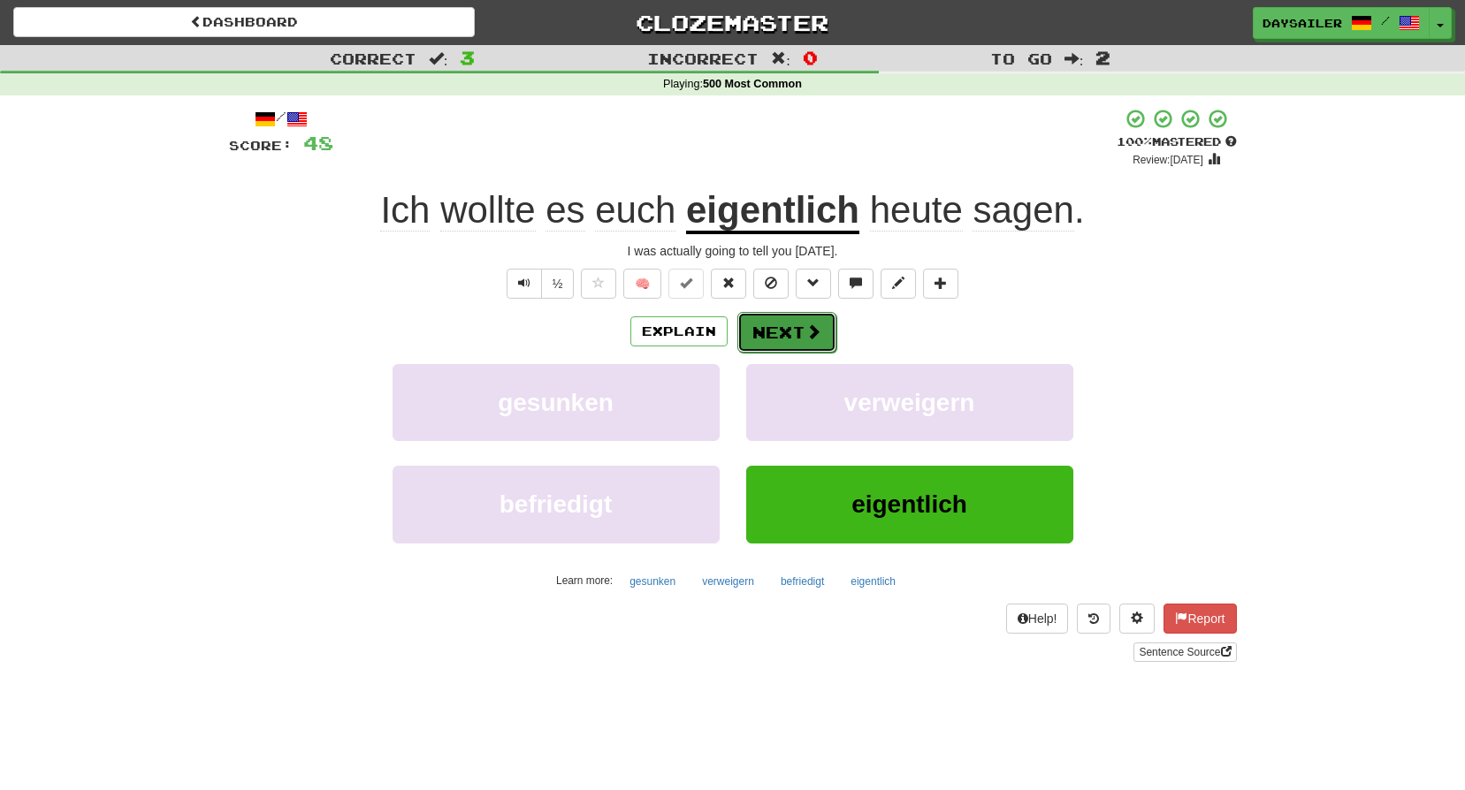
click at [790, 326] on button "Next" at bounding box center [786, 332] width 99 height 41
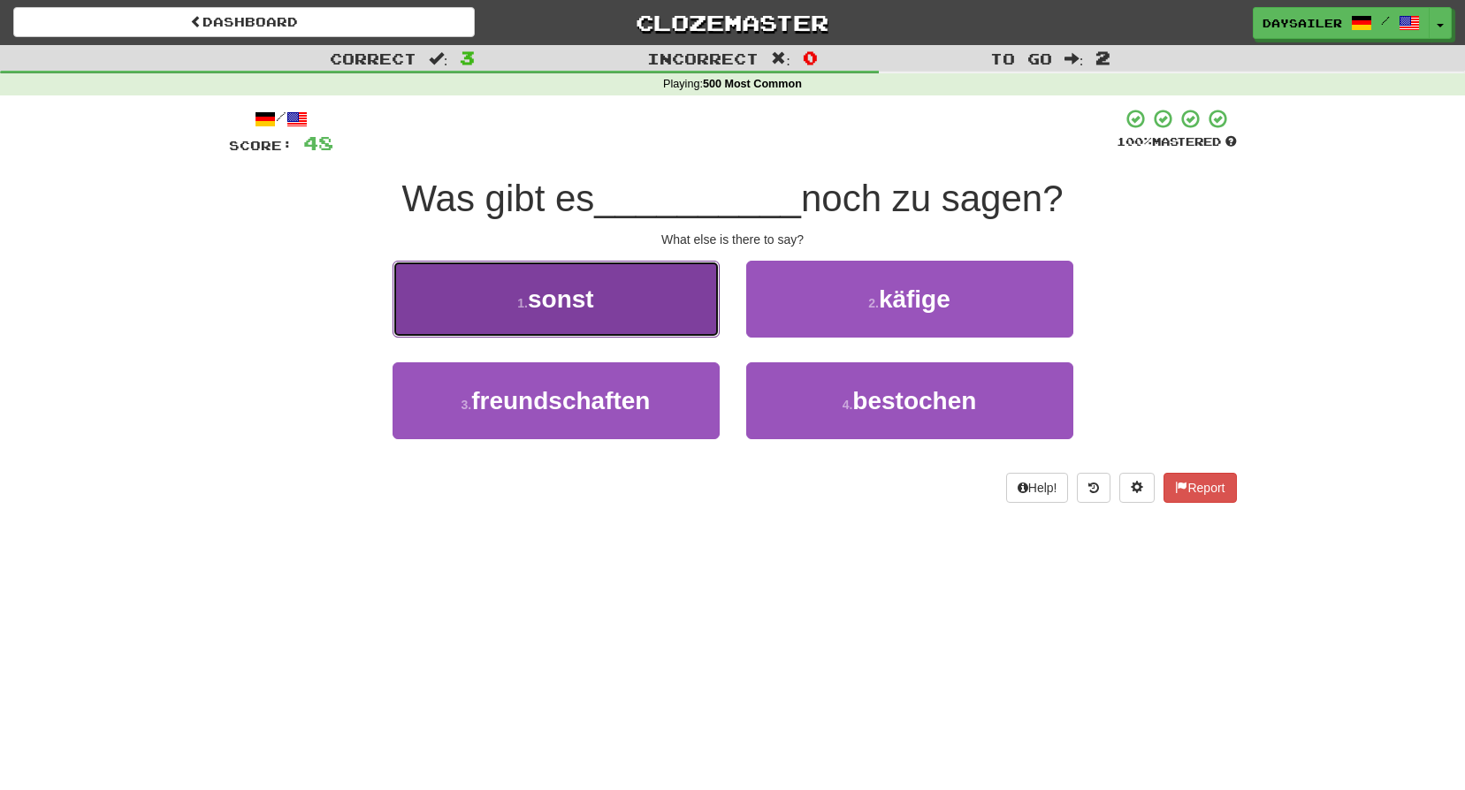
click at [655, 295] on button "1 . sonst" at bounding box center [556, 299] width 327 height 77
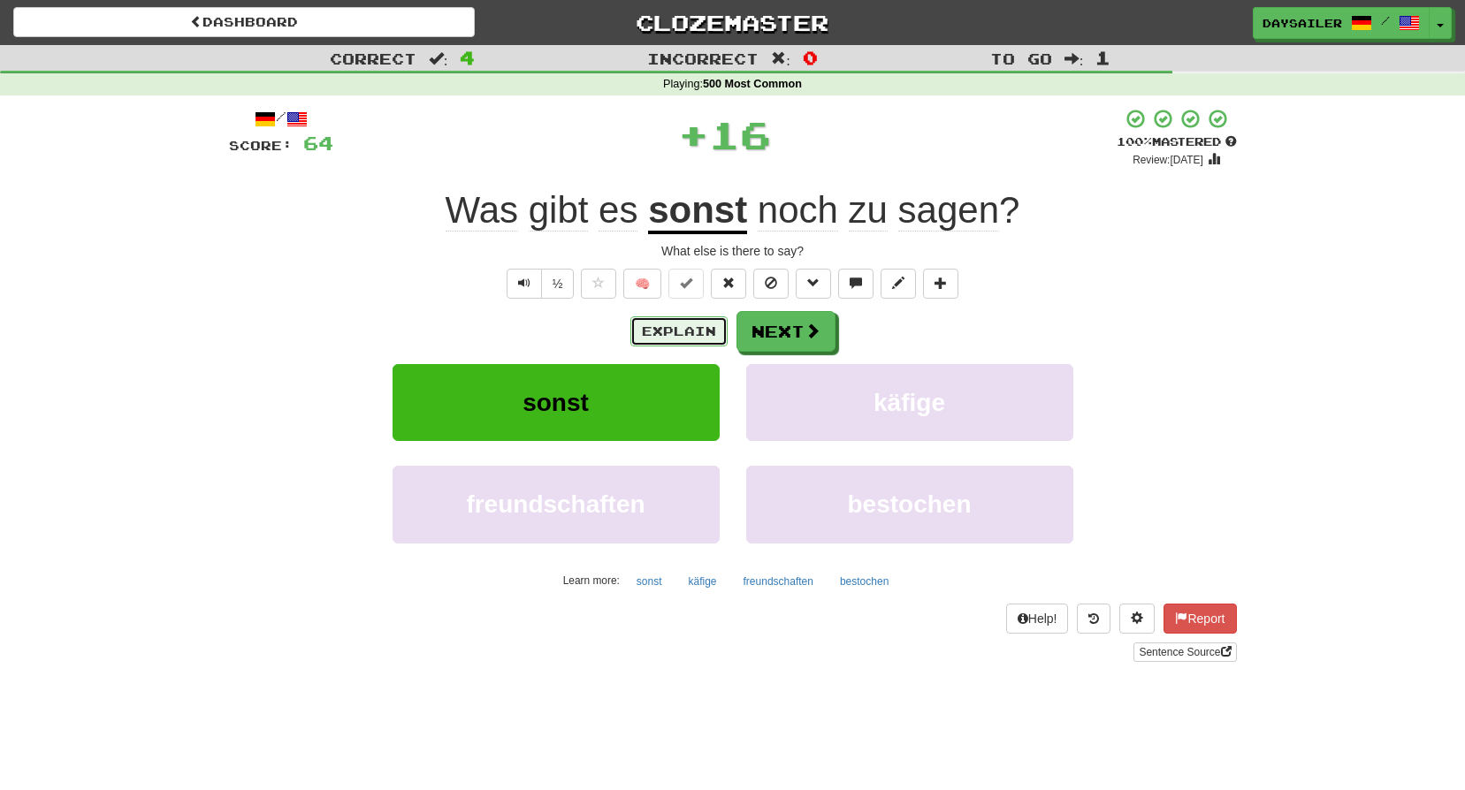
click at [681, 325] on button "Explain" at bounding box center [678, 332] width 97 height 30
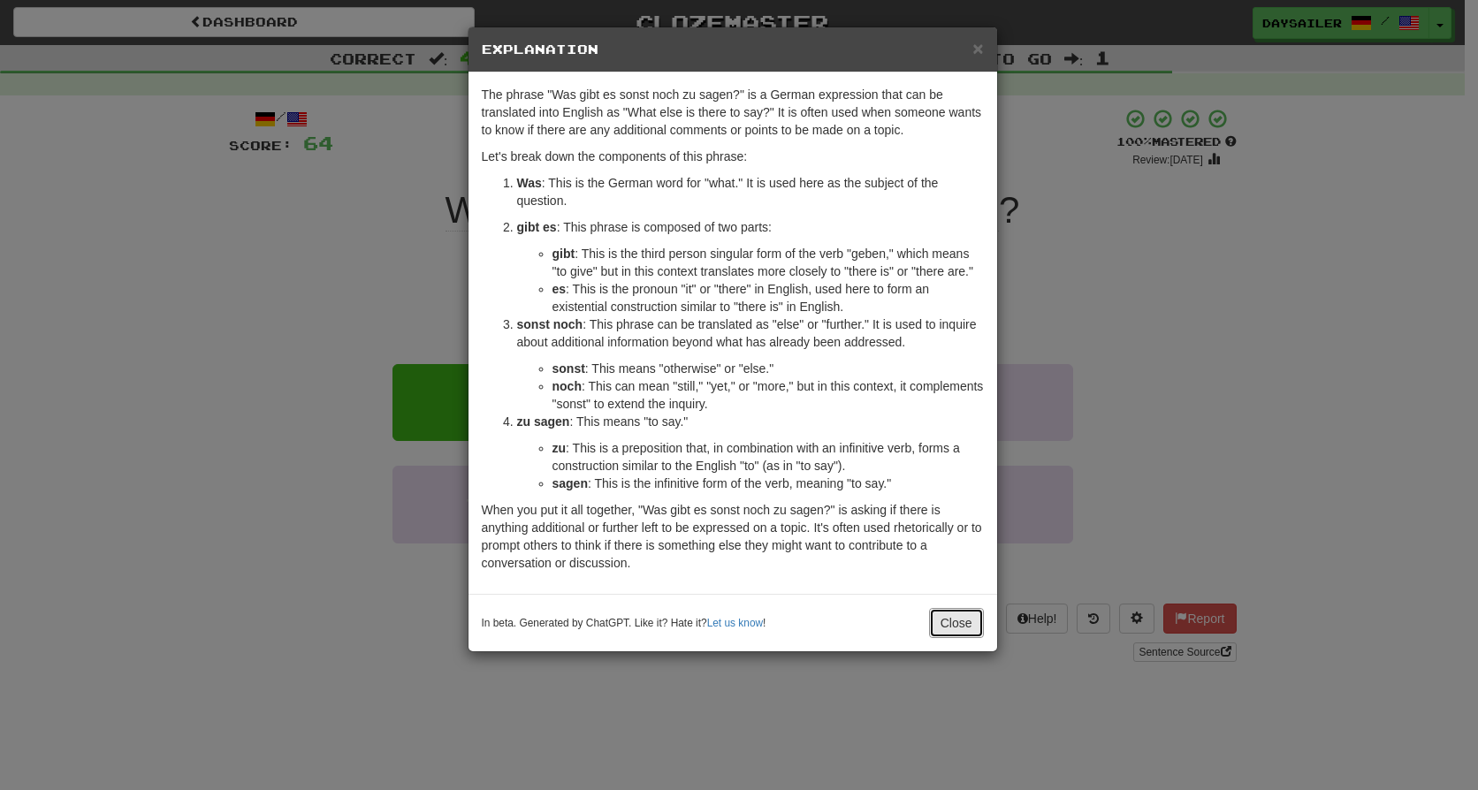
drag, startPoint x: 966, startPoint y: 624, endPoint x: 960, endPoint y: 607, distance: 18.7
click at [966, 622] on button "Close" at bounding box center [956, 623] width 55 height 30
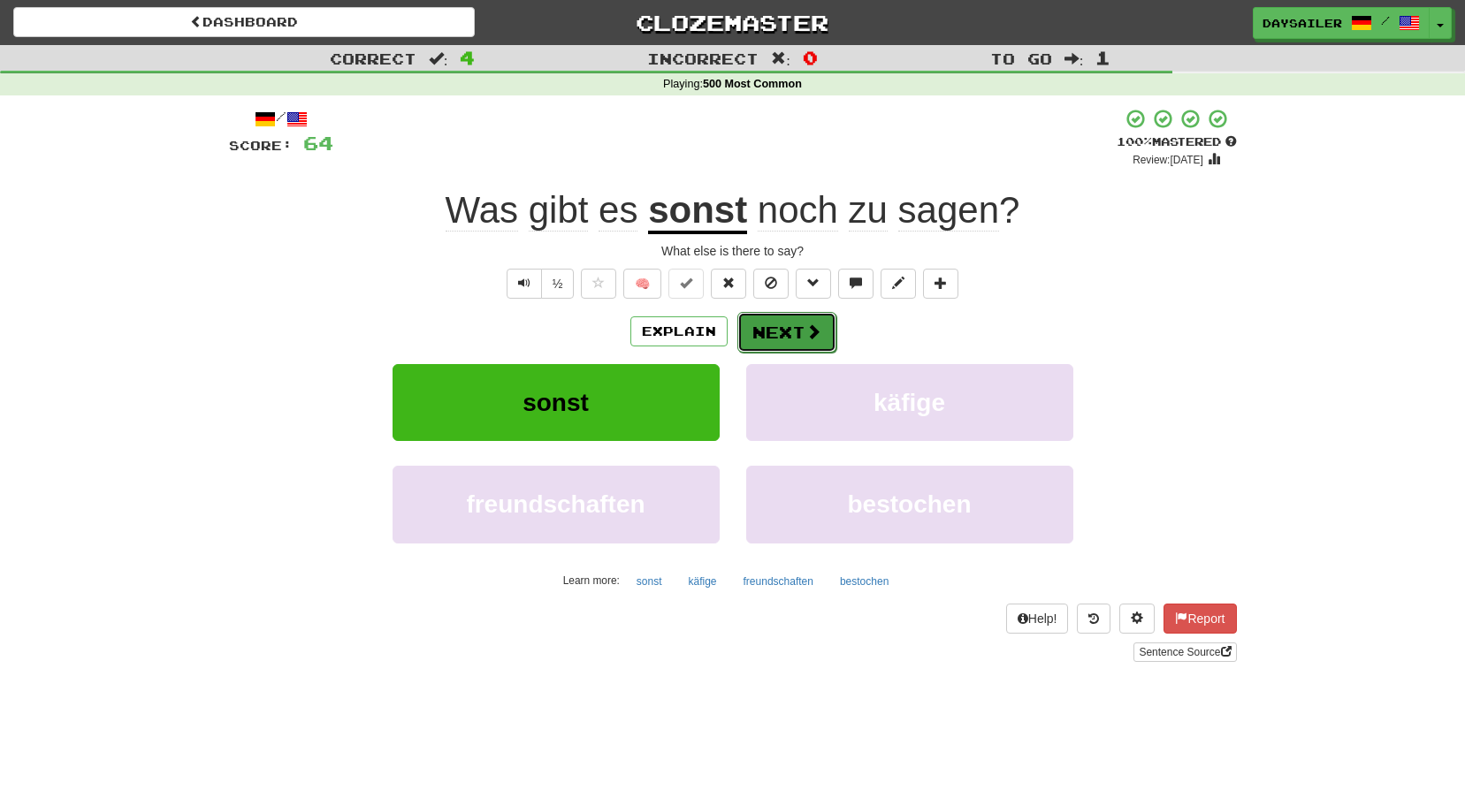
click at [761, 335] on button "Next" at bounding box center [786, 332] width 99 height 41
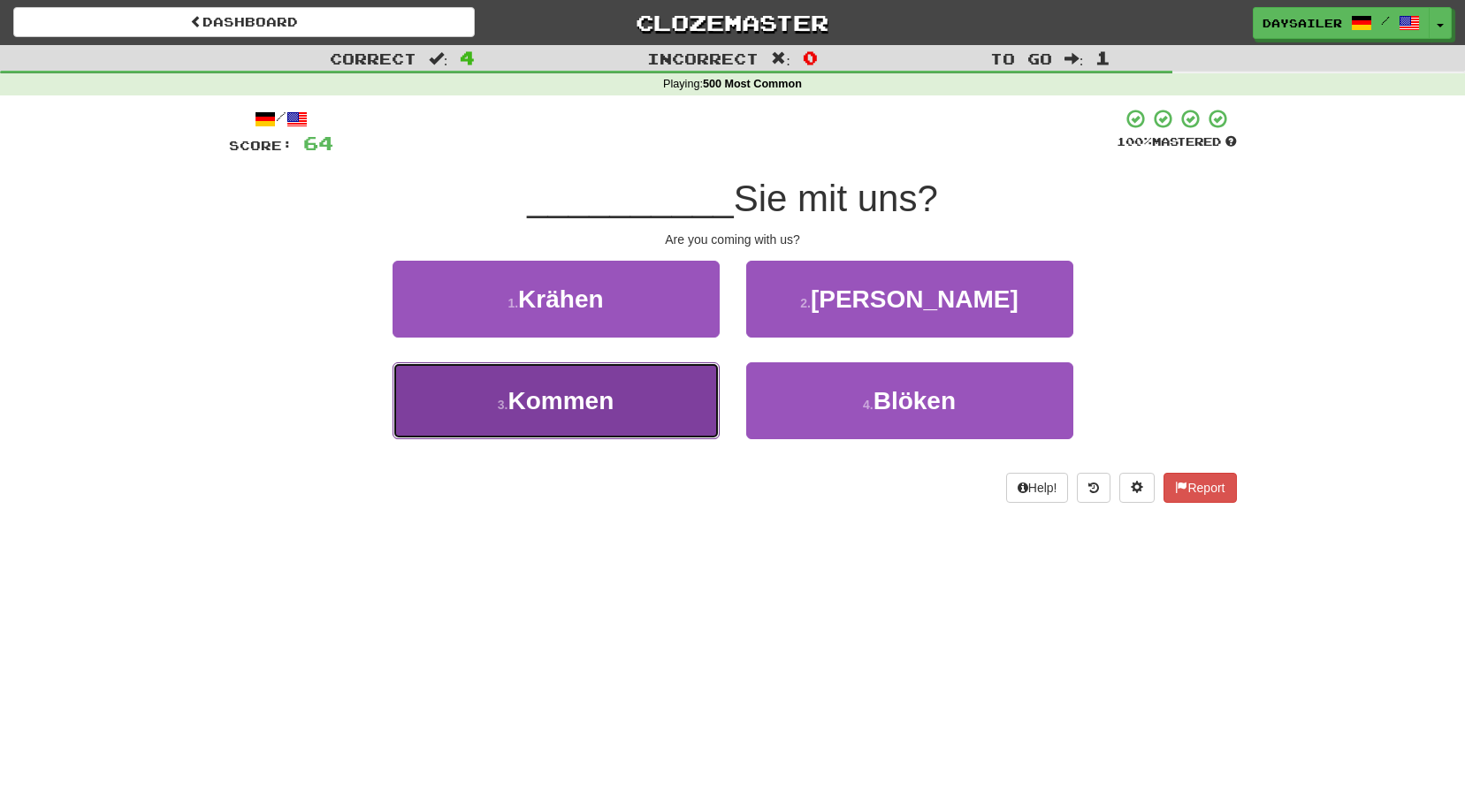
click at [621, 391] on button "3 . Kommen" at bounding box center [556, 401] width 327 height 77
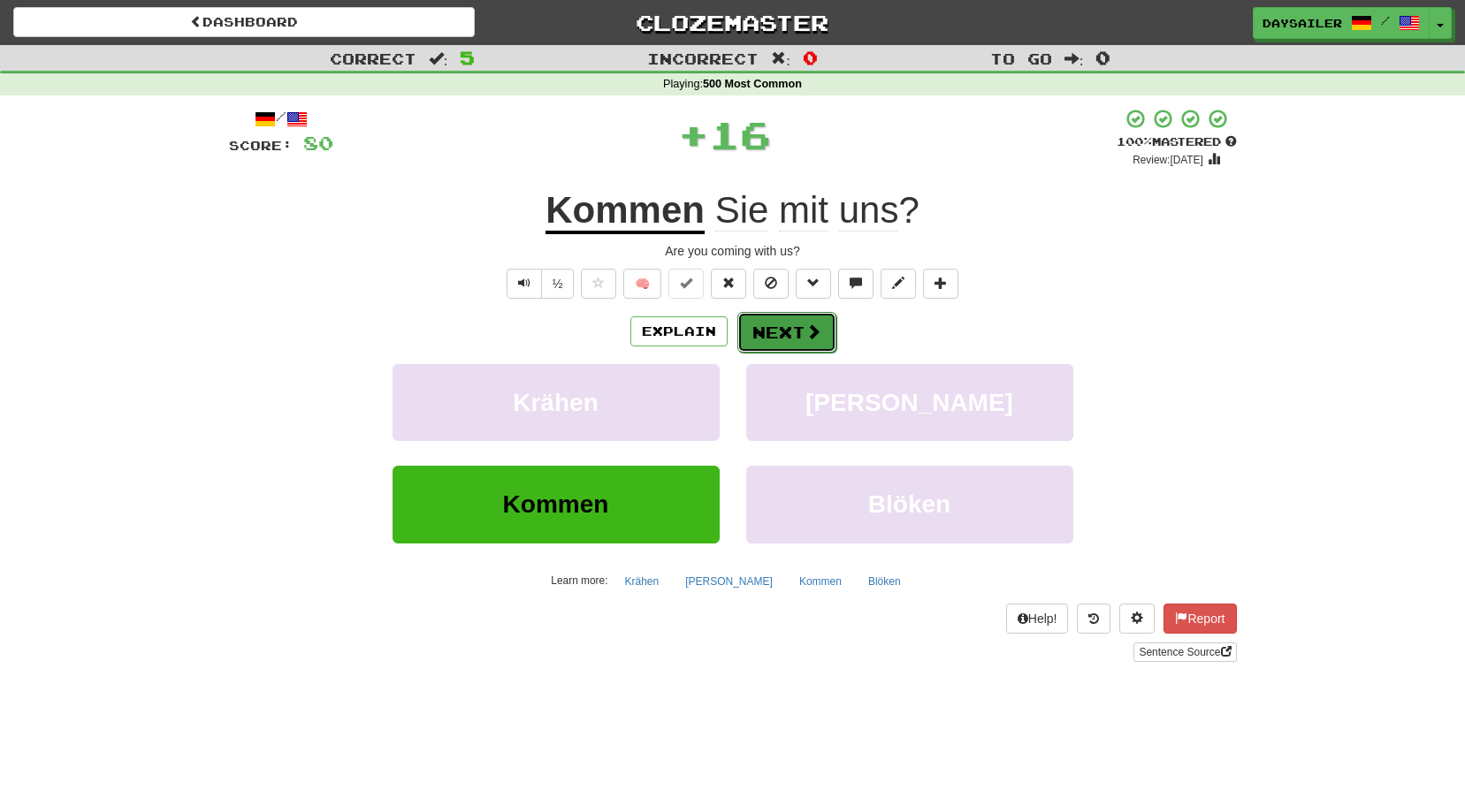
click at [759, 326] on button "Next" at bounding box center [786, 332] width 99 height 41
